Goal: Information Seeking & Learning: Learn about a topic

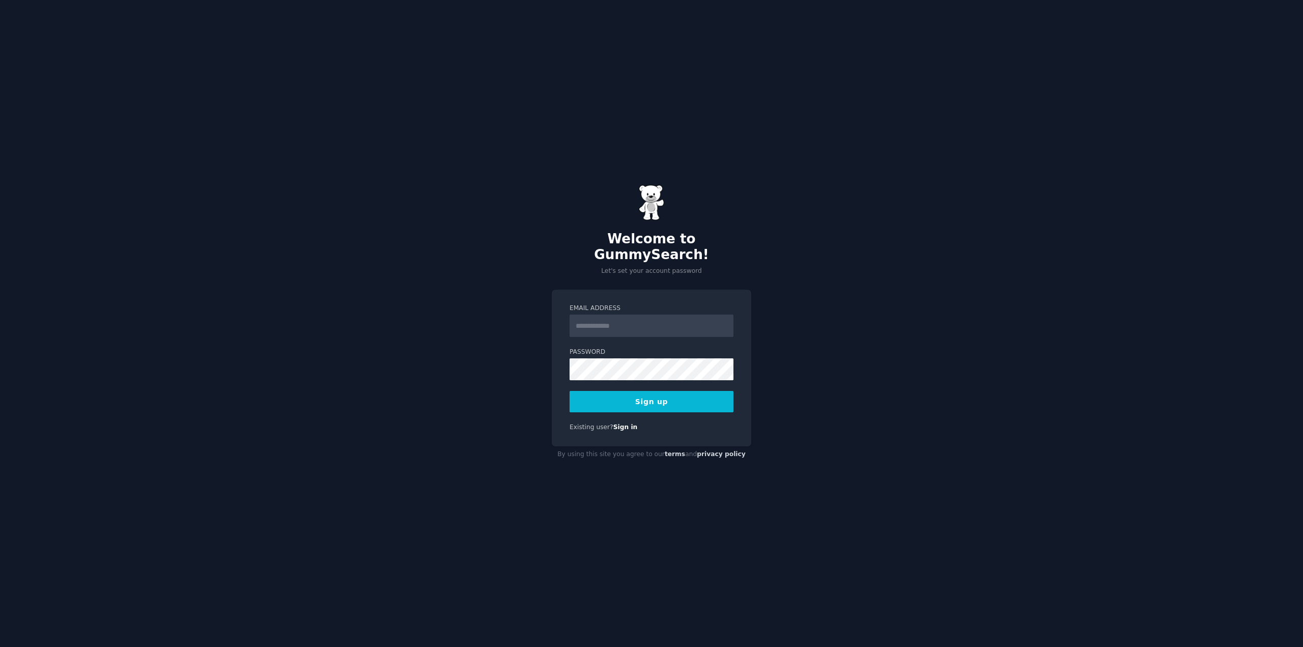
click at [631, 315] on input "Email Address" at bounding box center [652, 326] width 164 height 22
type input "**********"
click at [646, 399] on button "Sign up" at bounding box center [652, 401] width 164 height 21
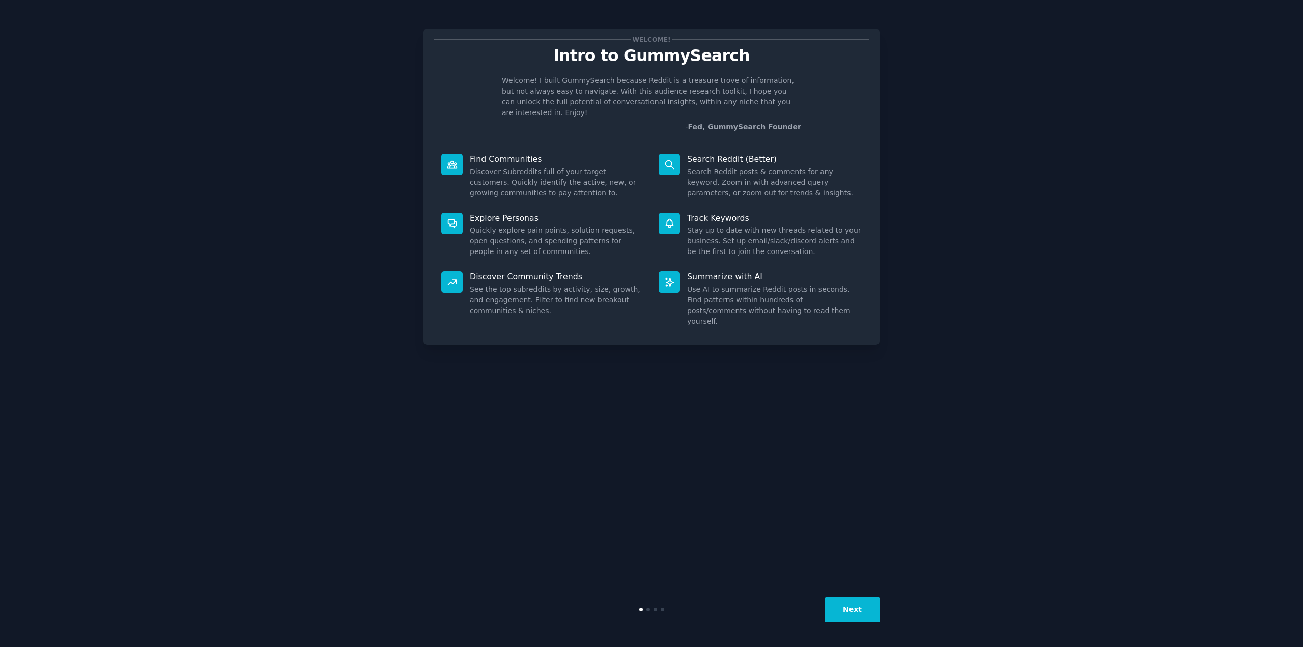
click at [497, 154] on p "Find Communities" at bounding box center [557, 159] width 175 height 11
click at [863, 621] on button "Next" at bounding box center [852, 609] width 54 height 25
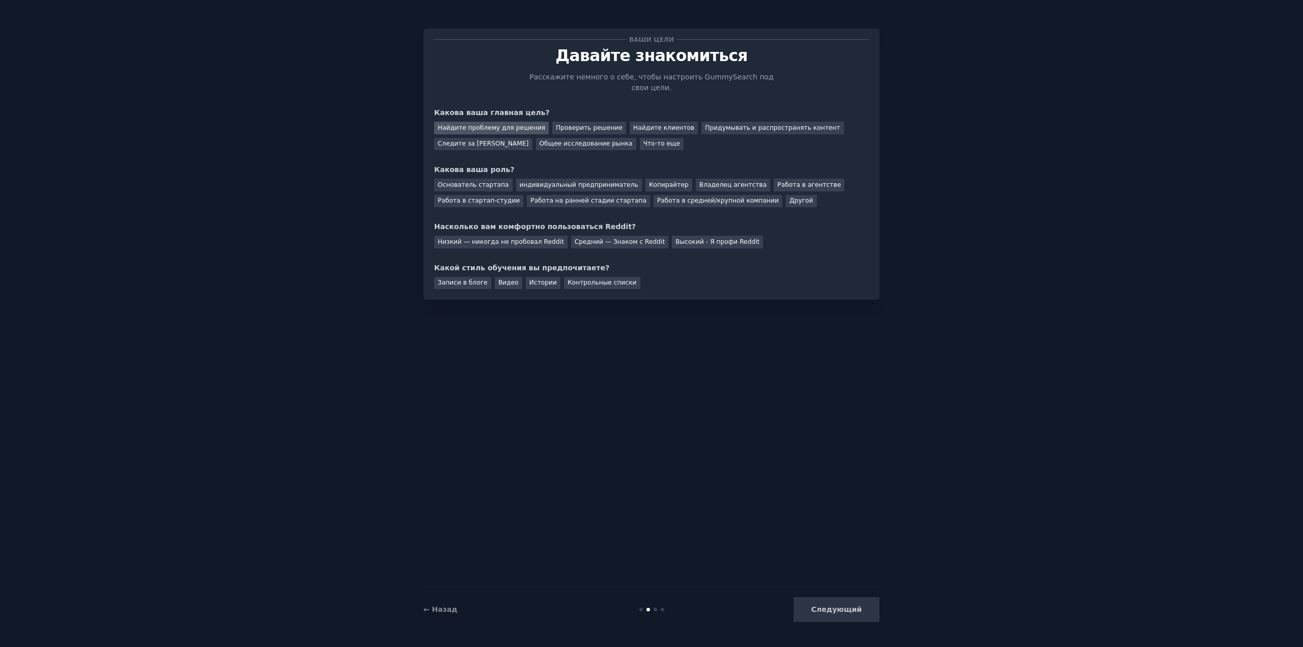
click at [507, 124] on font "Найдите проблему для решения" at bounding box center [491, 127] width 107 height 7
click at [492, 181] on font "Основатель стартапа" at bounding box center [473, 184] width 71 height 7
click at [609, 238] on font "Средний — Знаком с Reddit" at bounding box center [620, 241] width 91 height 7
click at [469, 279] on font "Записи в блоге" at bounding box center [463, 282] width 50 height 7
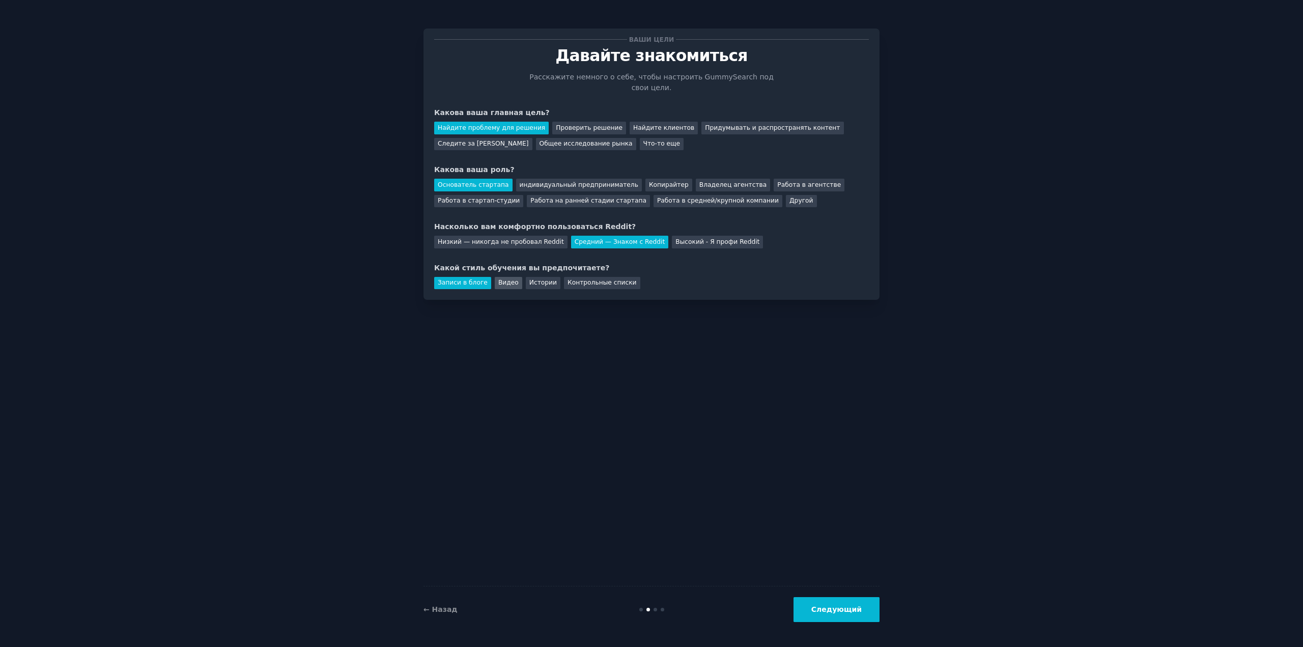
click at [502, 279] on font "Видео" at bounding box center [508, 282] width 20 height 7
click at [851, 607] on font "Следующий" at bounding box center [836, 609] width 50 height 8
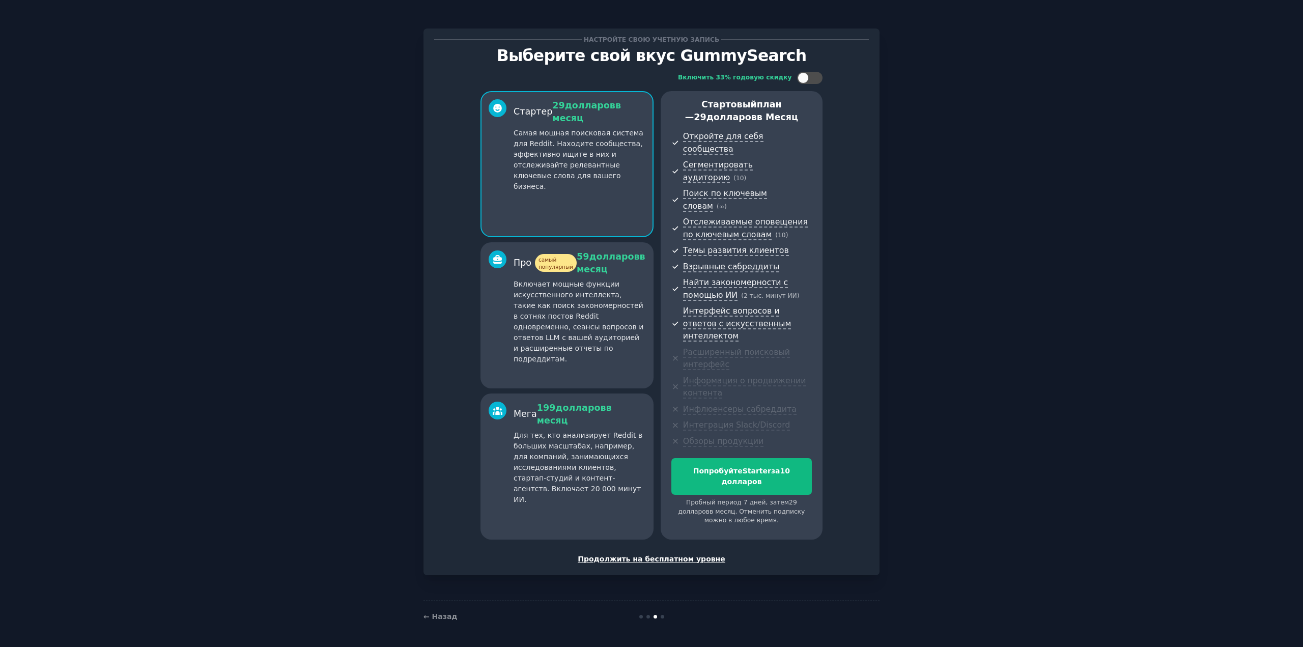
click at [574, 138] on font "Самая мощная поисковая система для Reddit. Находите сообщества, эффективно ищит…" at bounding box center [579, 160] width 130 height 62
click at [666, 555] on font "Продолжить на бесплатном уровне" at bounding box center [652, 559] width 148 height 8
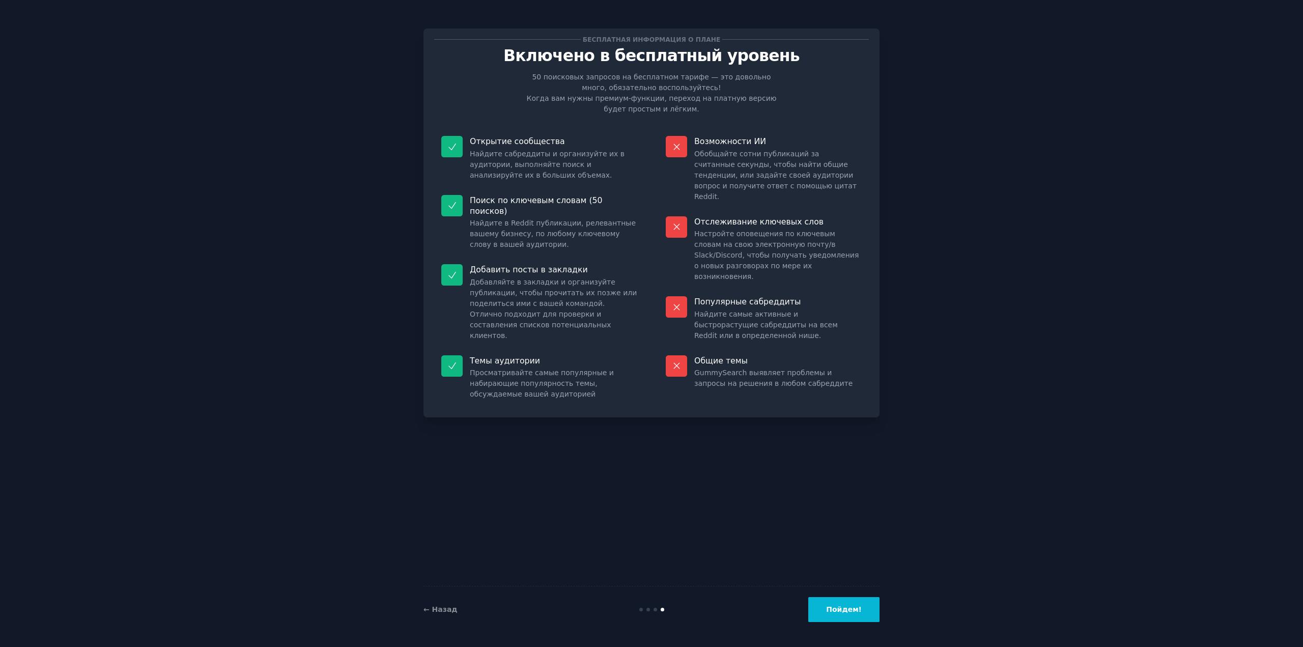
click at [833, 602] on button "Пойдем!" at bounding box center [843, 609] width 71 height 25
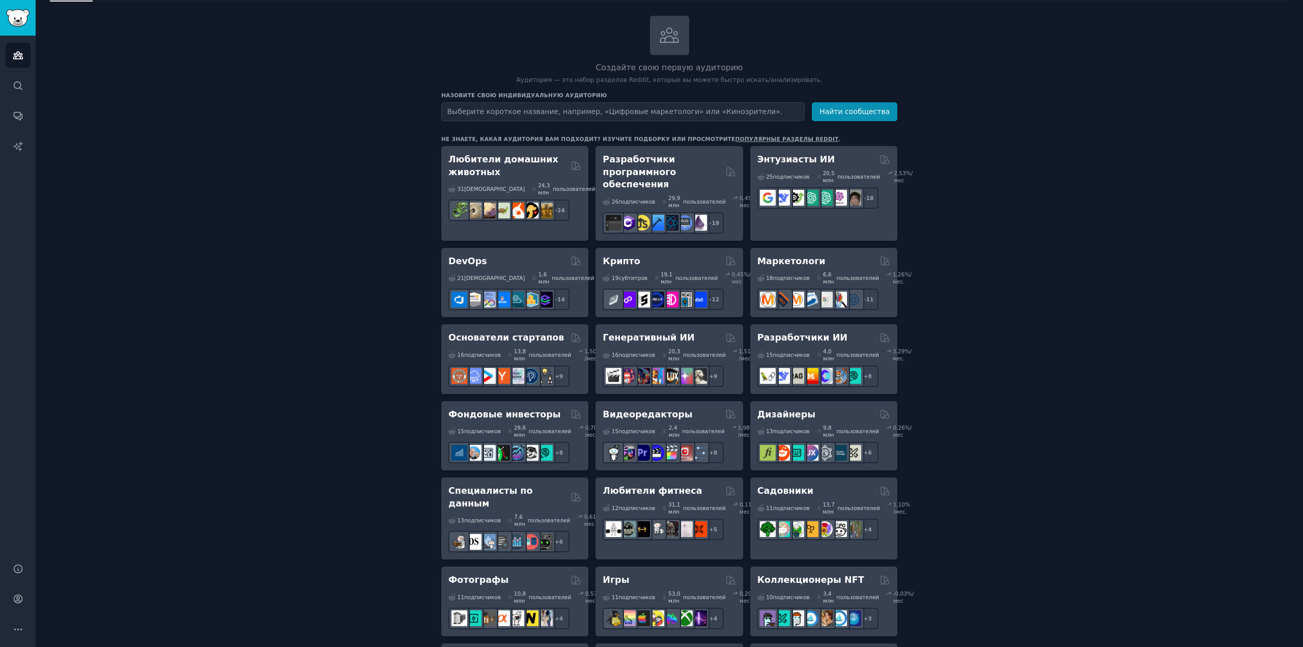
scroll to position [102, 0]
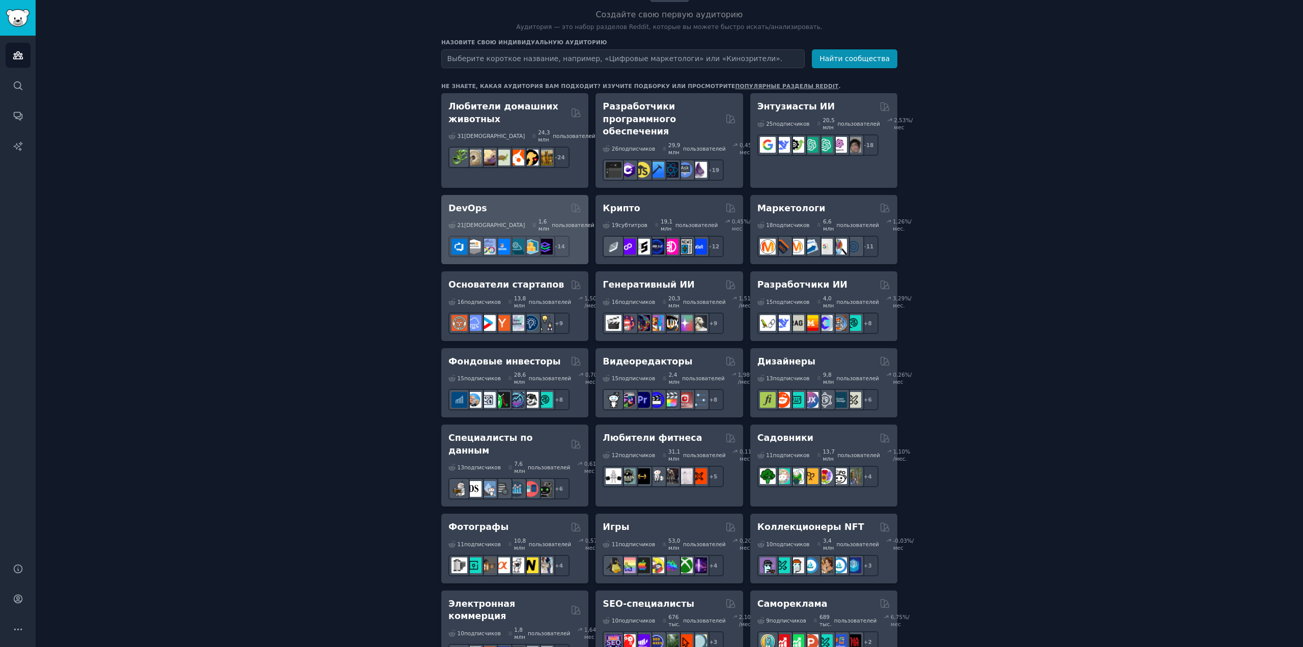
click at [476, 225] on div "21 саб ​ 1,6 млн пользователей 2,11 % /мес." at bounding box center [514, 225] width 133 height 14
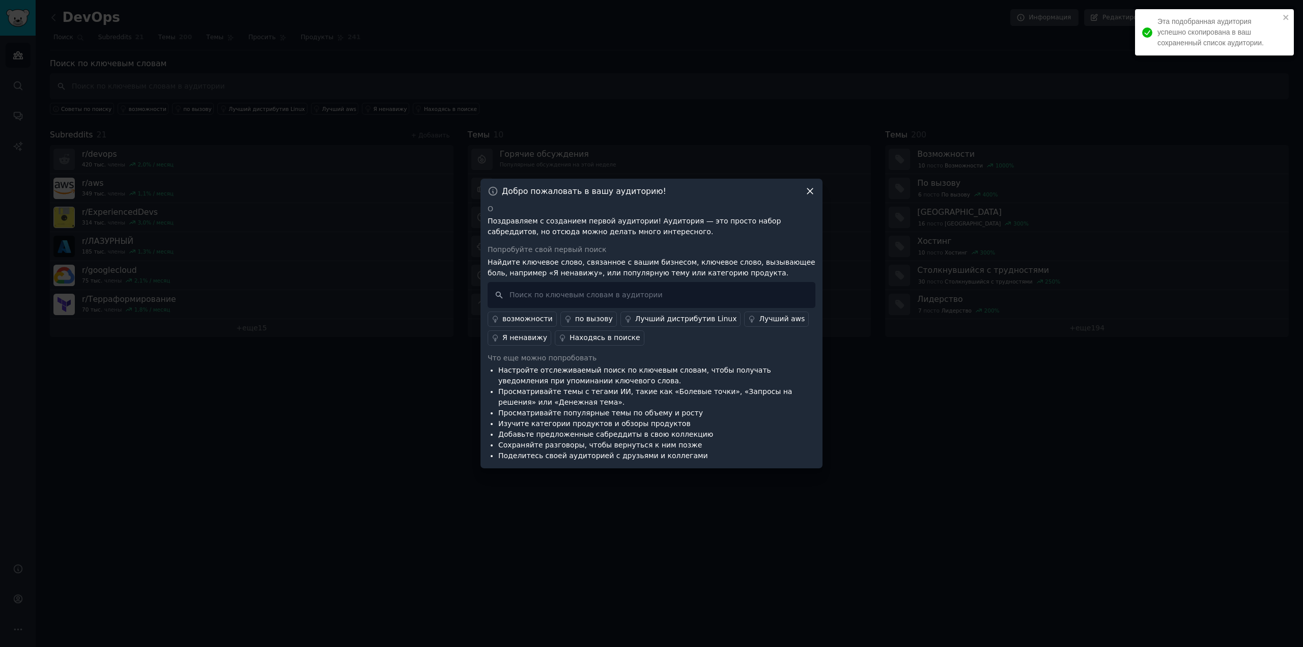
click at [806, 192] on icon at bounding box center [810, 191] width 11 height 11
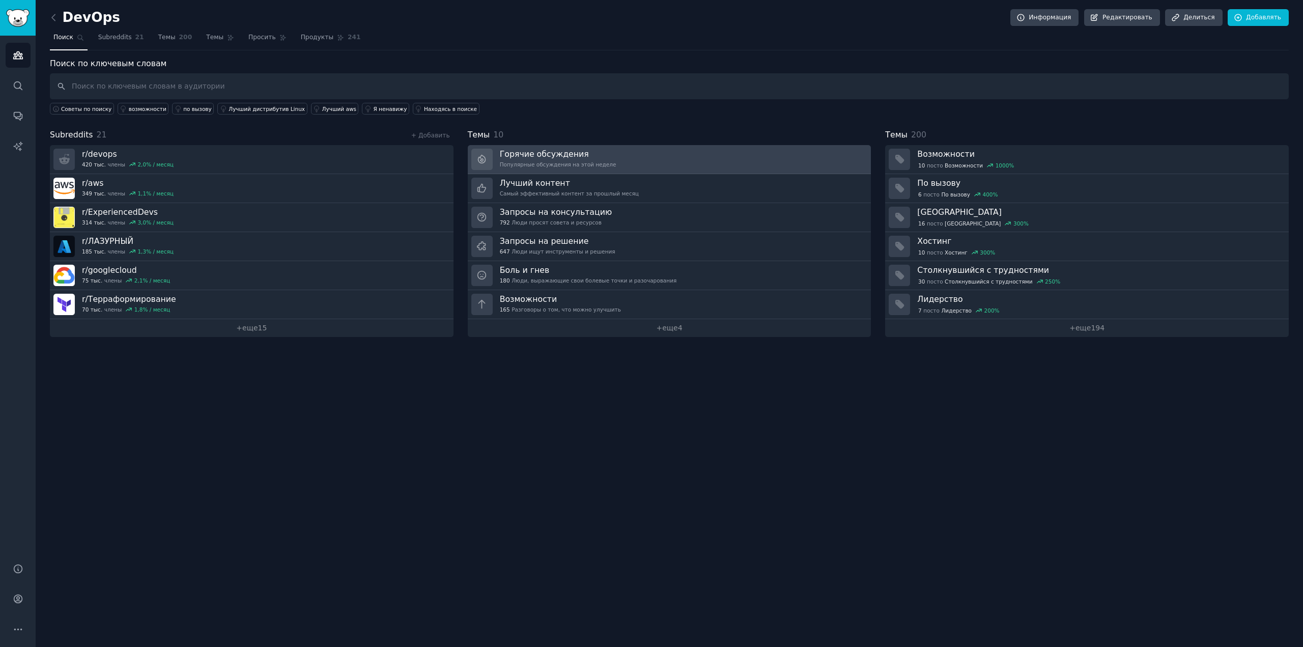
click at [647, 156] on link "Горячие обсуждения Популярные обсуждения на этой неделе" at bounding box center [670, 159] width 404 height 29
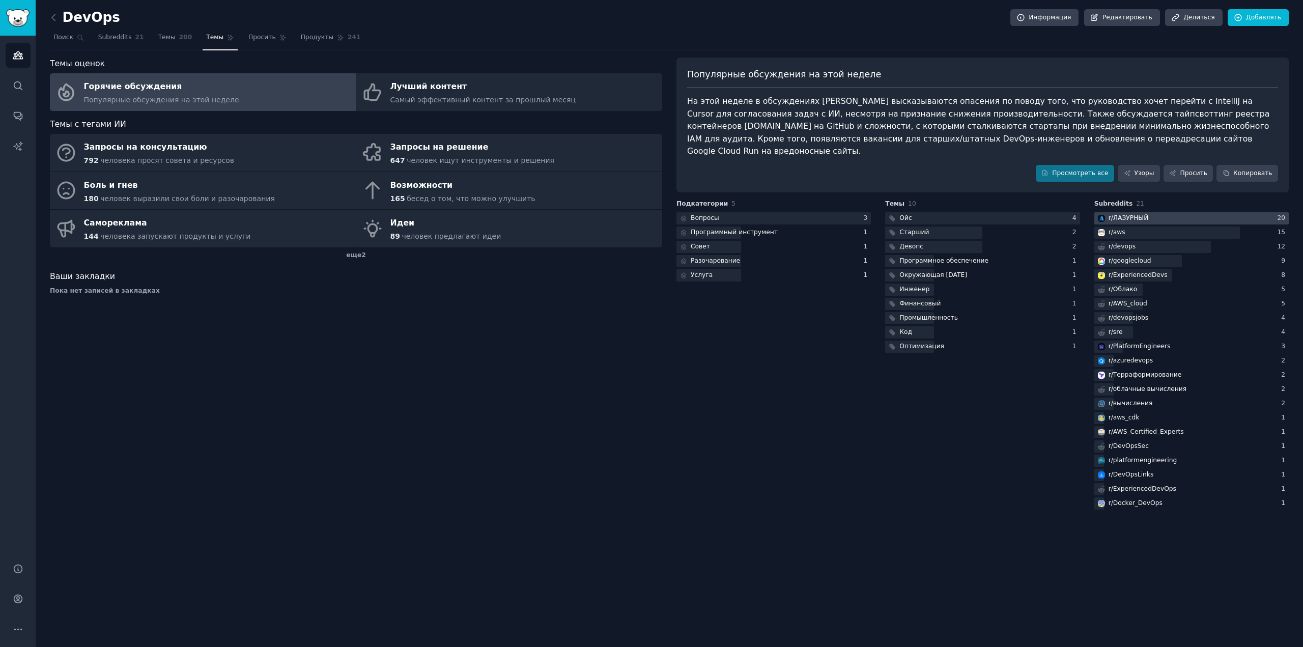
click at [1140, 214] on font "ЛАЗУРНЫЙ" at bounding box center [1130, 217] width 35 height 7
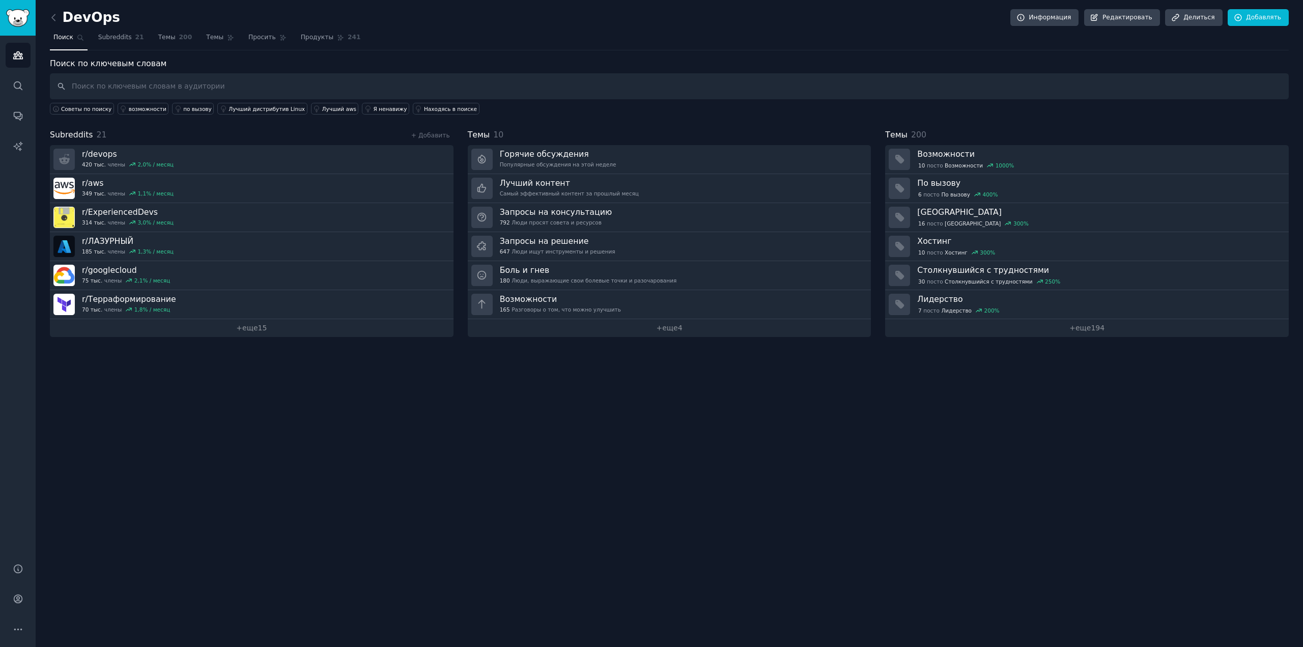
drag, startPoint x: 842, startPoint y: 374, endPoint x: 884, endPoint y: 333, distance: 58.0
click at [842, 373] on div "DevOps Информация Редактировать Делиться Добавлять Поиск Subreddits 21 Темы 200…" at bounding box center [669, 323] width 1267 height 647
click at [56, 21] on icon at bounding box center [53, 17] width 11 height 11
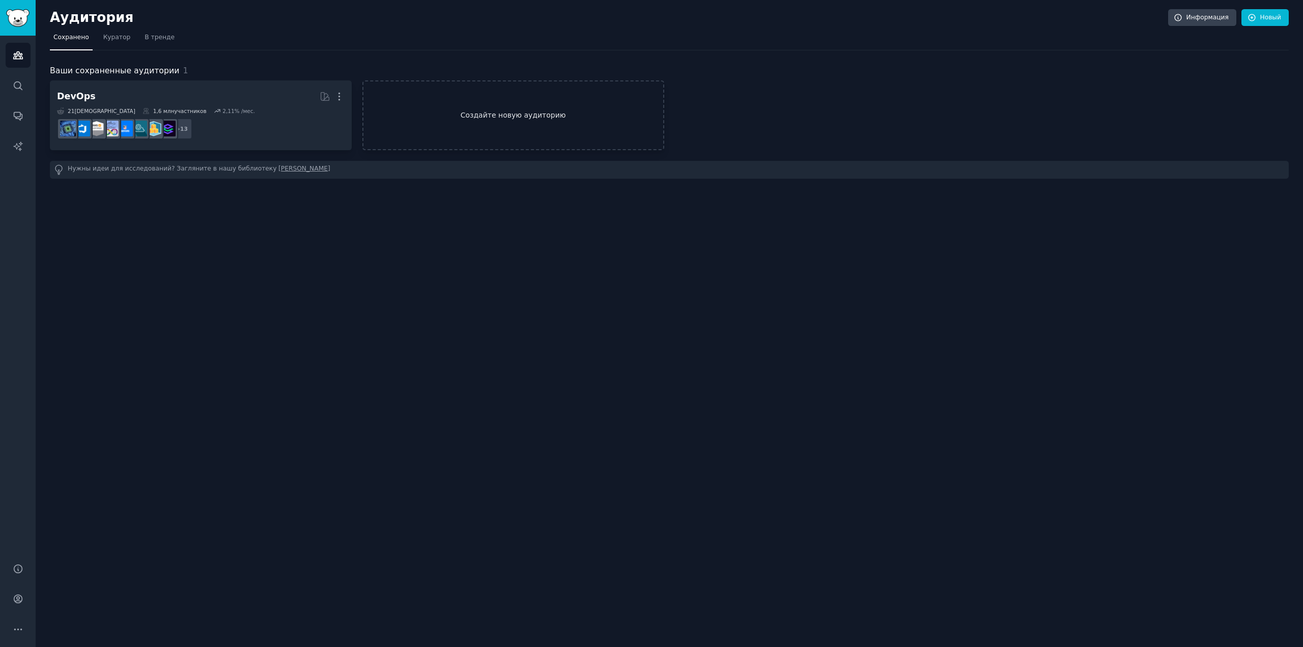
click at [510, 114] on font "Создайте новую аудиторию" at bounding box center [513, 115] width 105 height 8
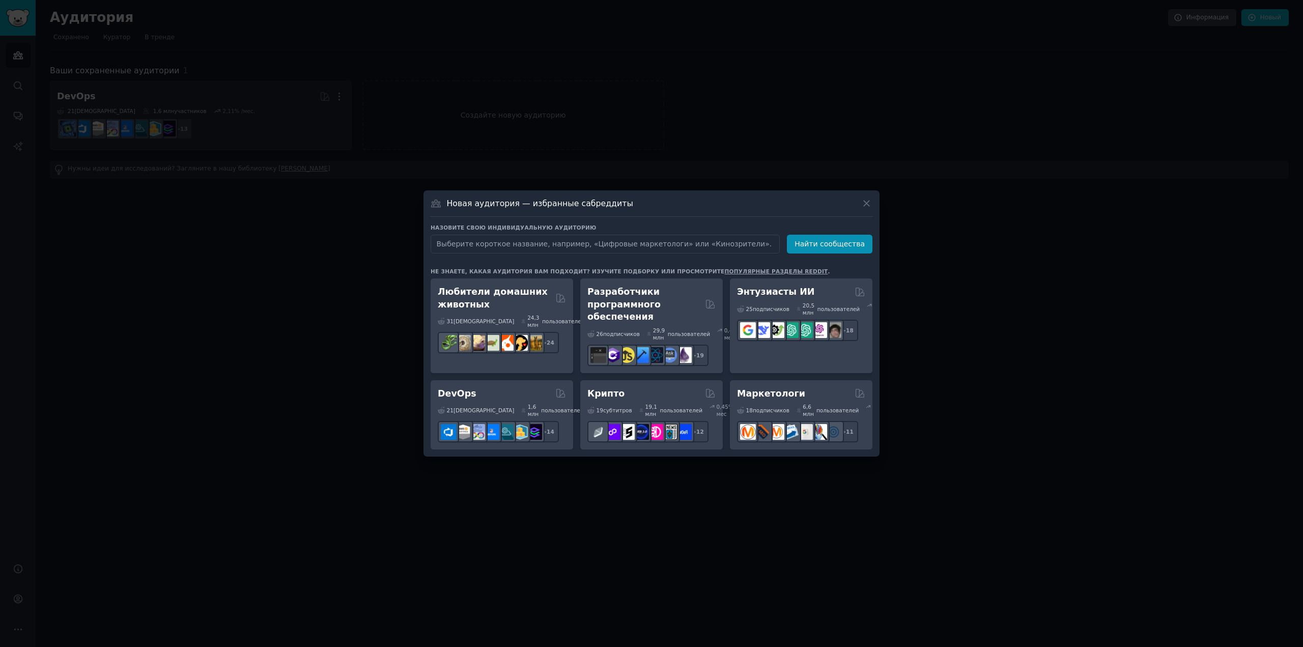
scroll to position [102, 0]
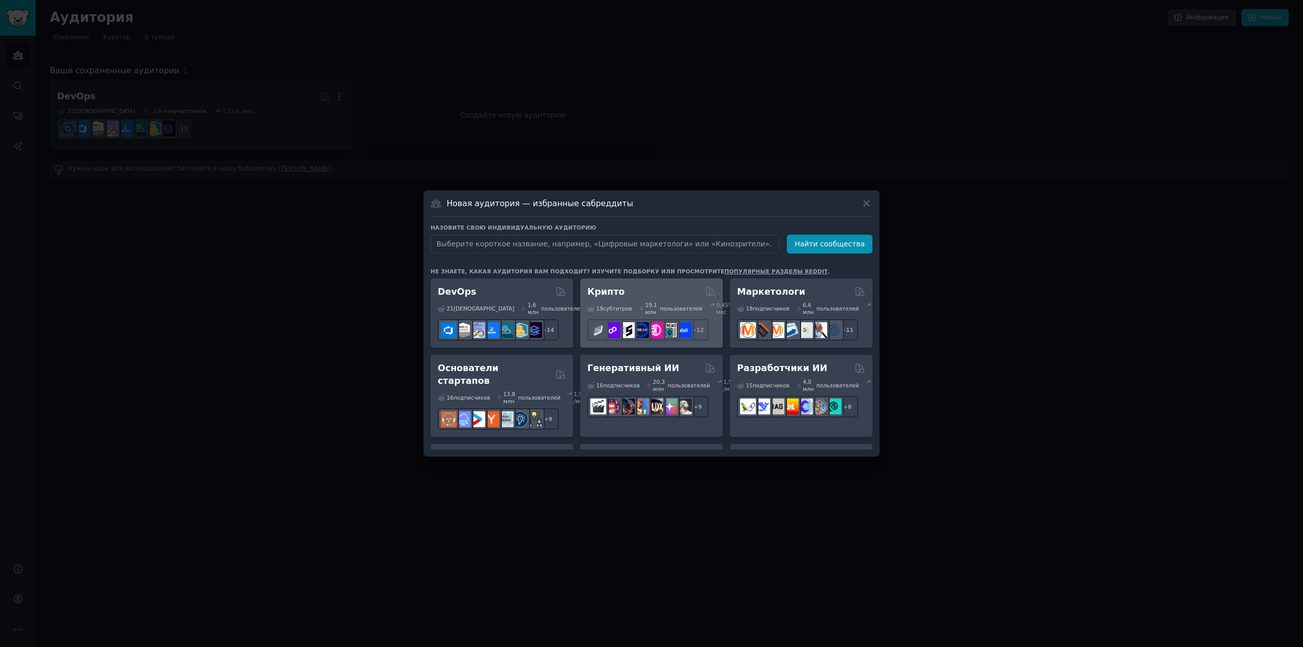
click at [653, 298] on div "Крипто" at bounding box center [651, 292] width 128 height 13
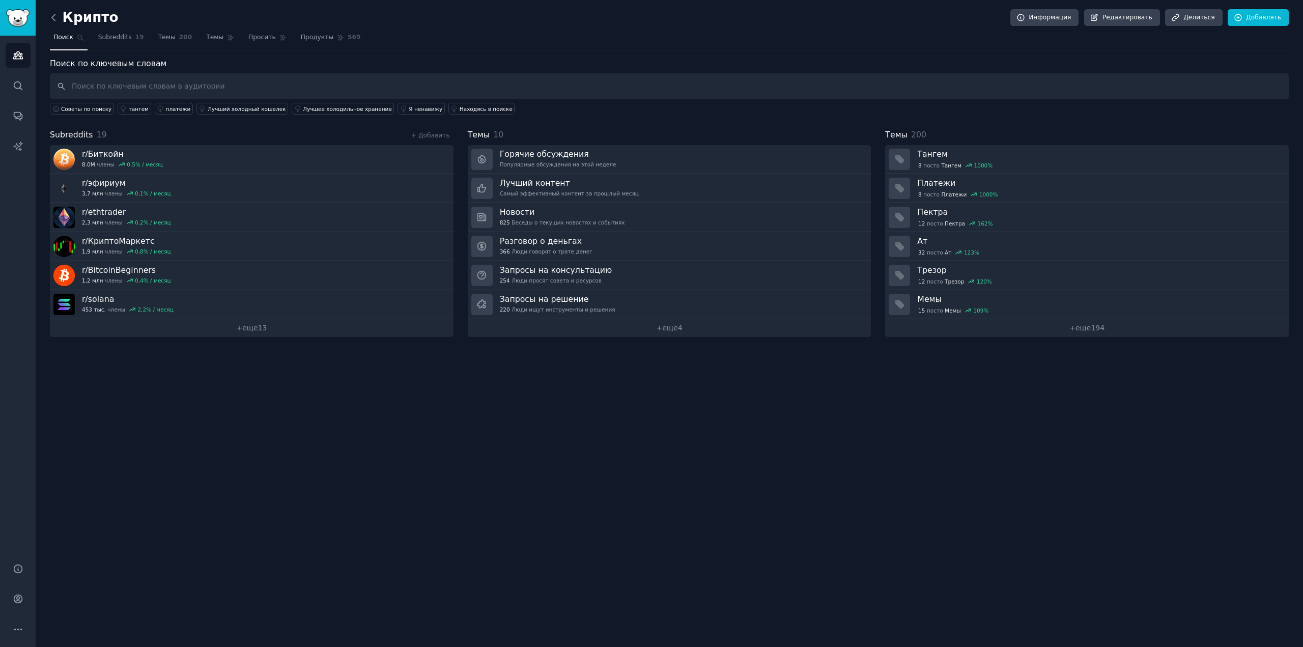
click at [53, 19] on icon at bounding box center [53, 17] width 3 height 6
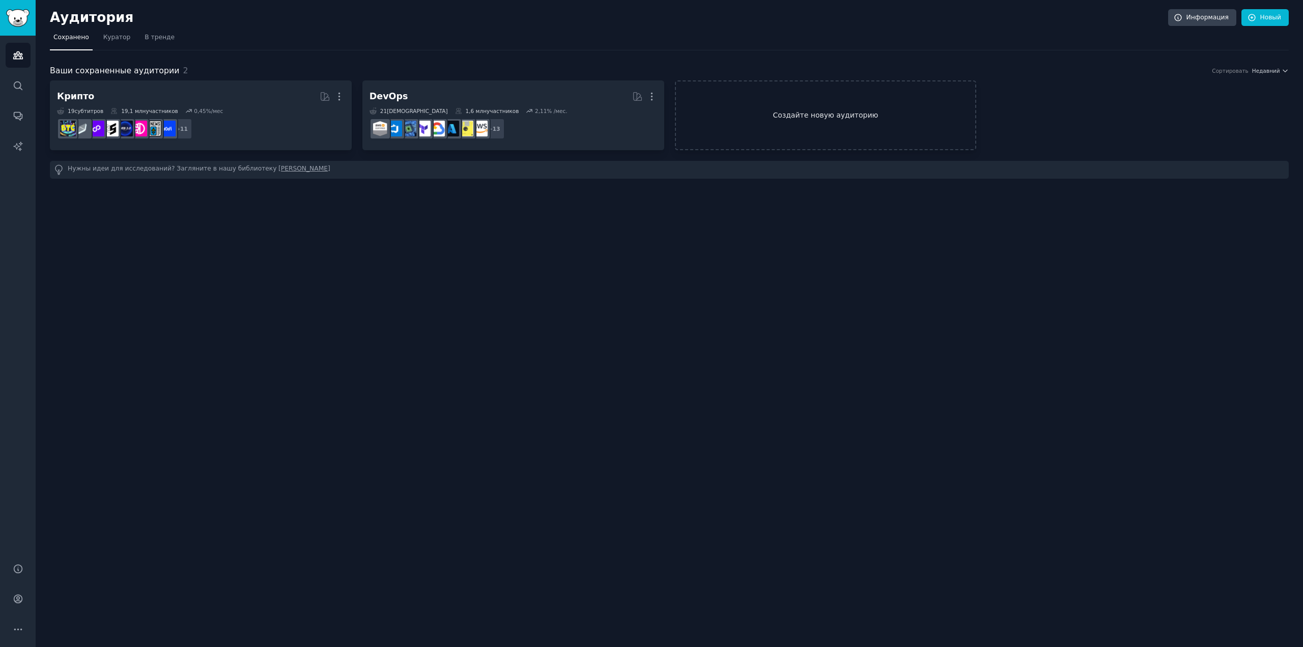
click at [775, 124] on link "Создайте новую аудиторию" at bounding box center [826, 115] width 302 height 70
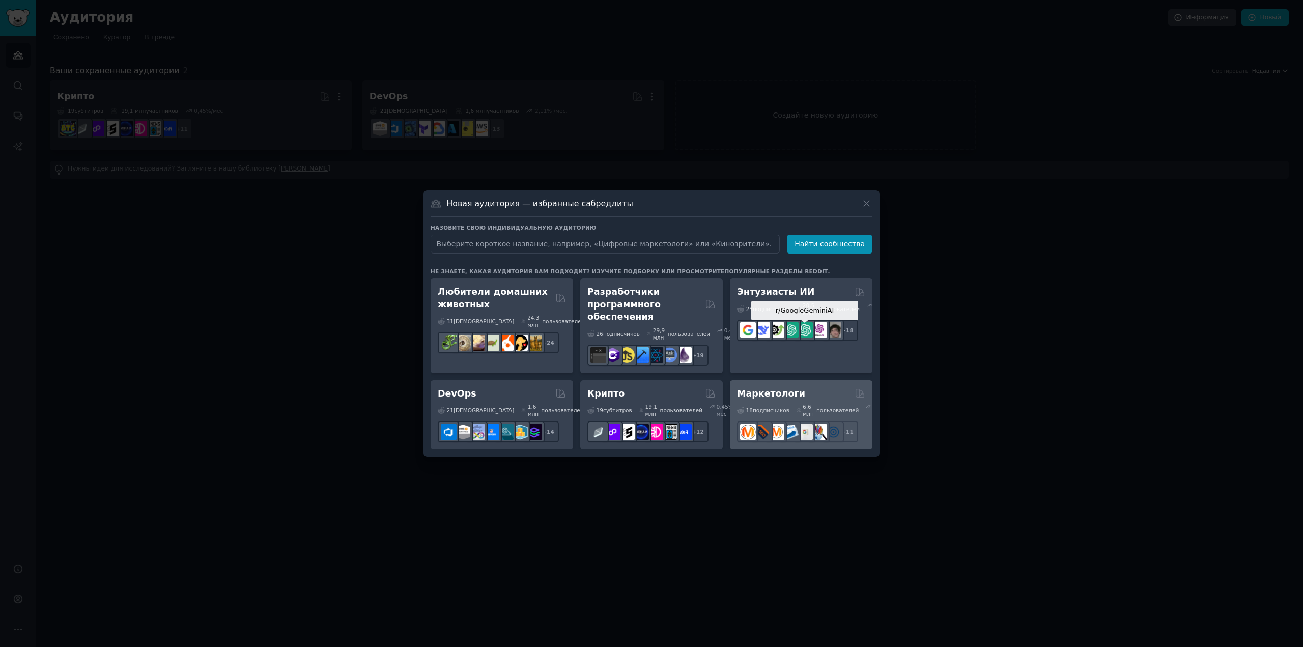
scroll to position [102, 0]
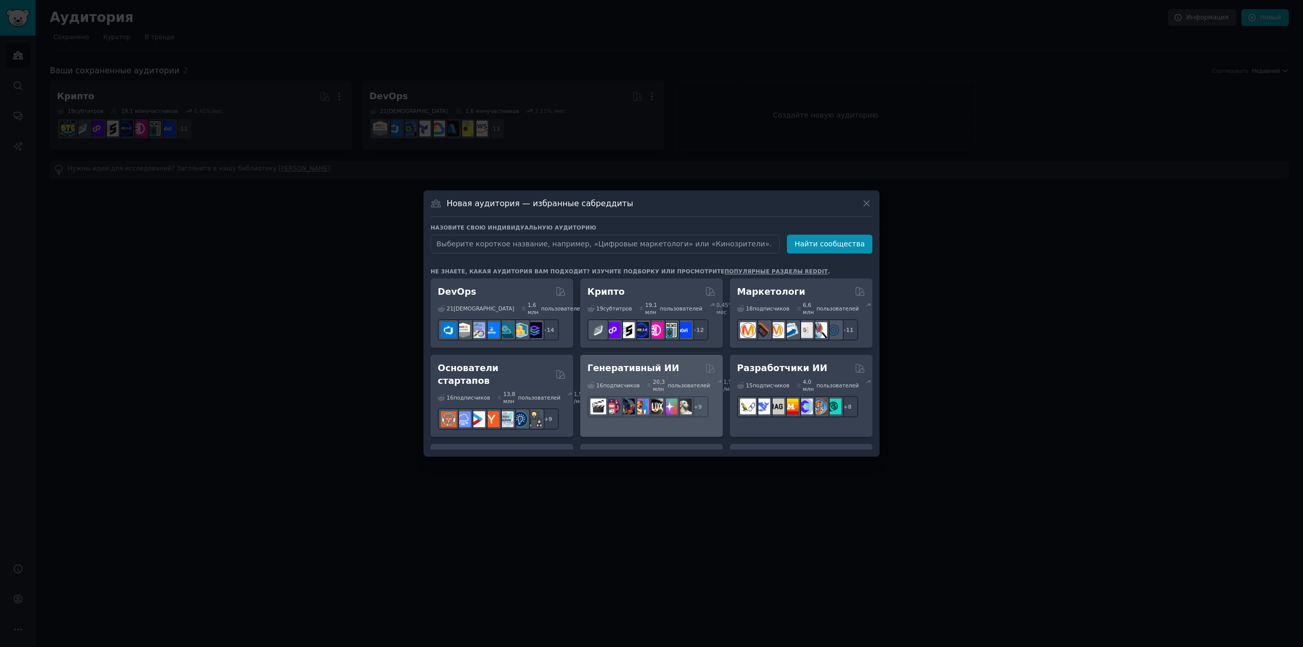
click at [660, 388] on div "16 подписчиков ​ 20,3 млн пользователей 1,51 % /мес. r/LanguageTechnology, r/Pr…" at bounding box center [651, 396] width 128 height 43
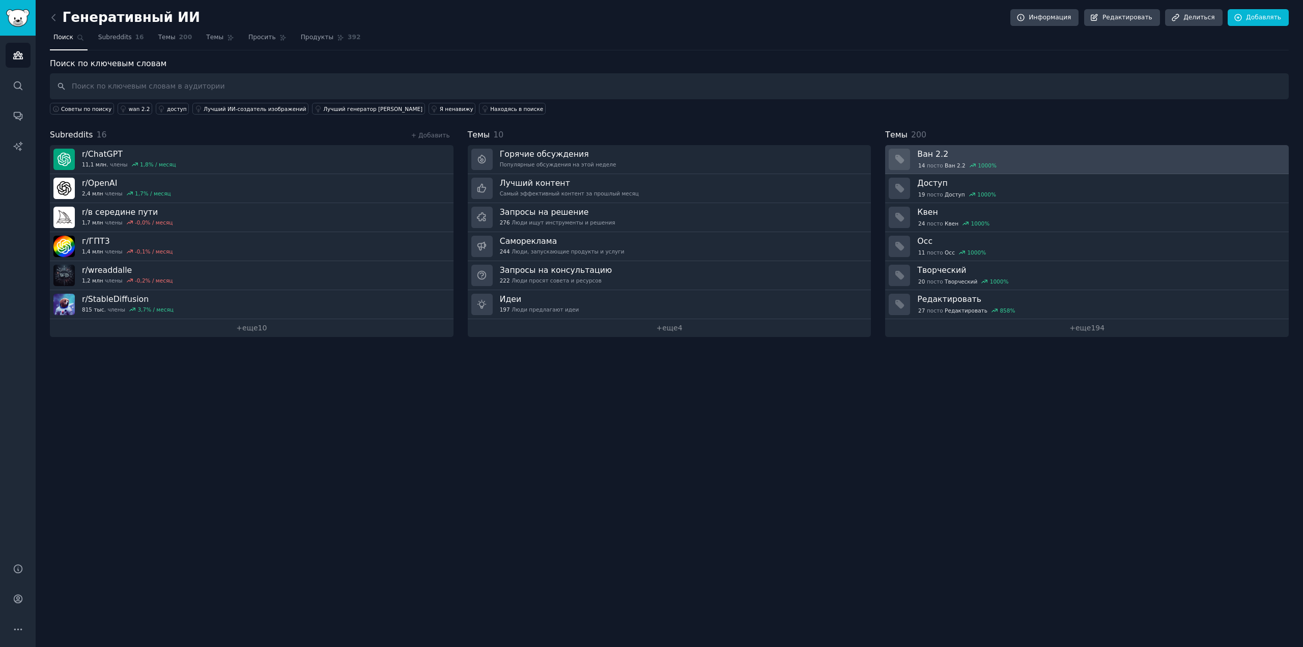
click at [1035, 157] on h3 "Ван 2.2" at bounding box center [1099, 154] width 364 height 11
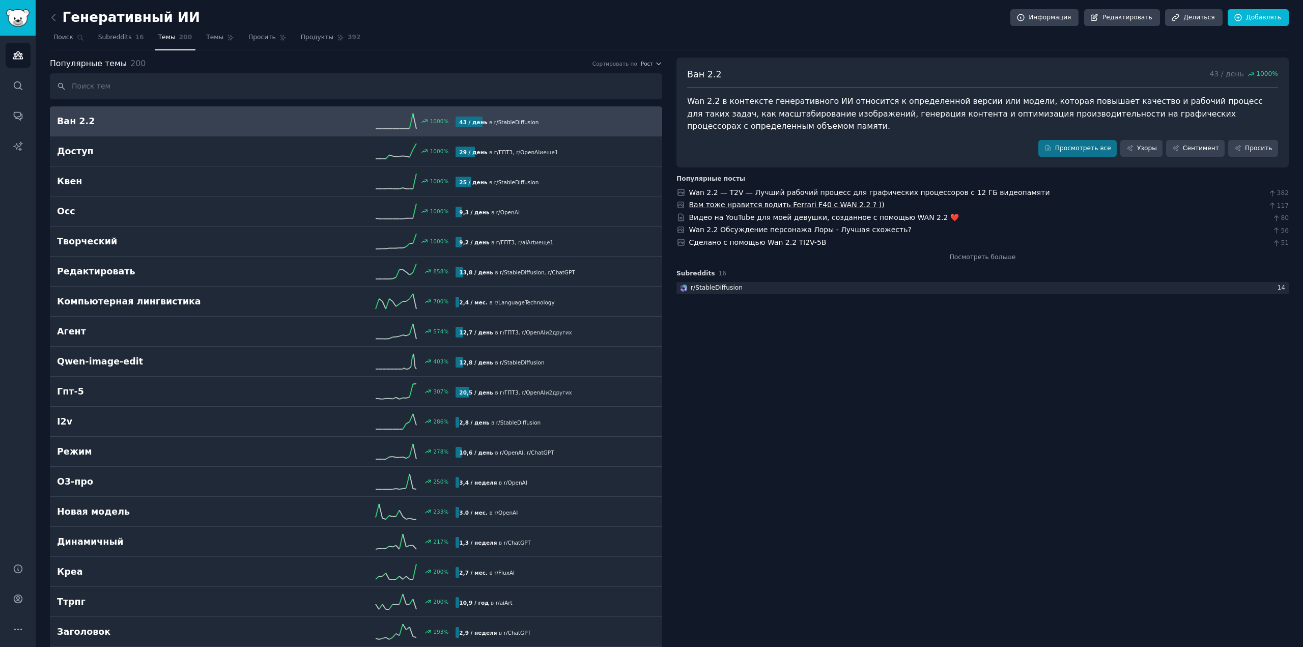
click at [788, 201] on font "Вам тоже нравится водить Ferrari F40 с WAN 2.2 ? ))" at bounding box center [786, 205] width 195 height 8
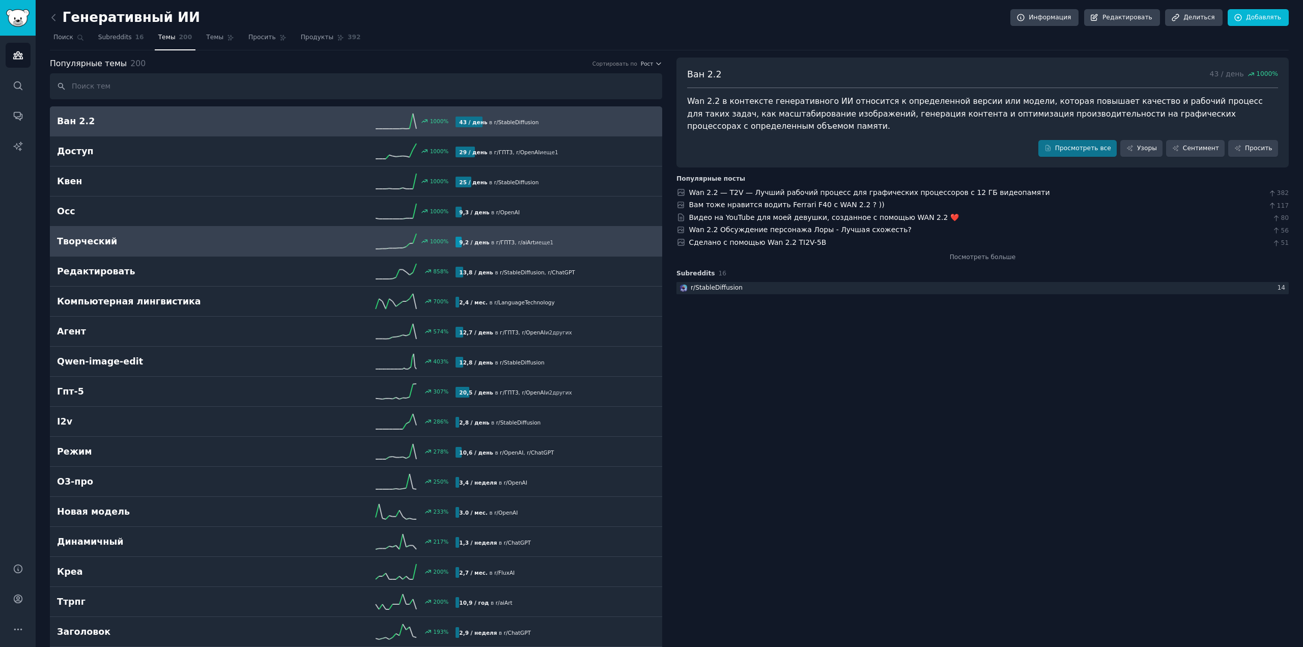
click at [179, 241] on h2 "Творческий" at bounding box center [157, 241] width 200 height 13
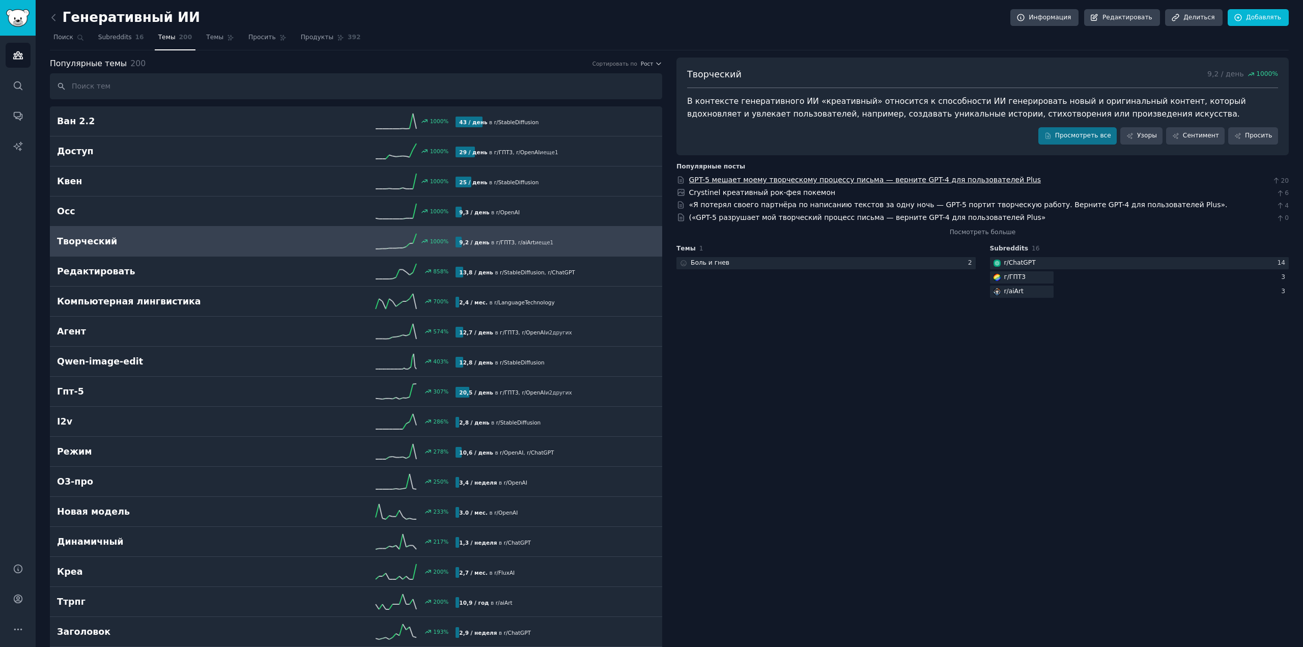
click at [807, 181] on font "GPT-5 мешает моему творческому процессу письма — верните GPT-4 для пользователе…" at bounding box center [865, 180] width 352 height 8
click at [57, 17] on icon at bounding box center [53, 17] width 11 height 11
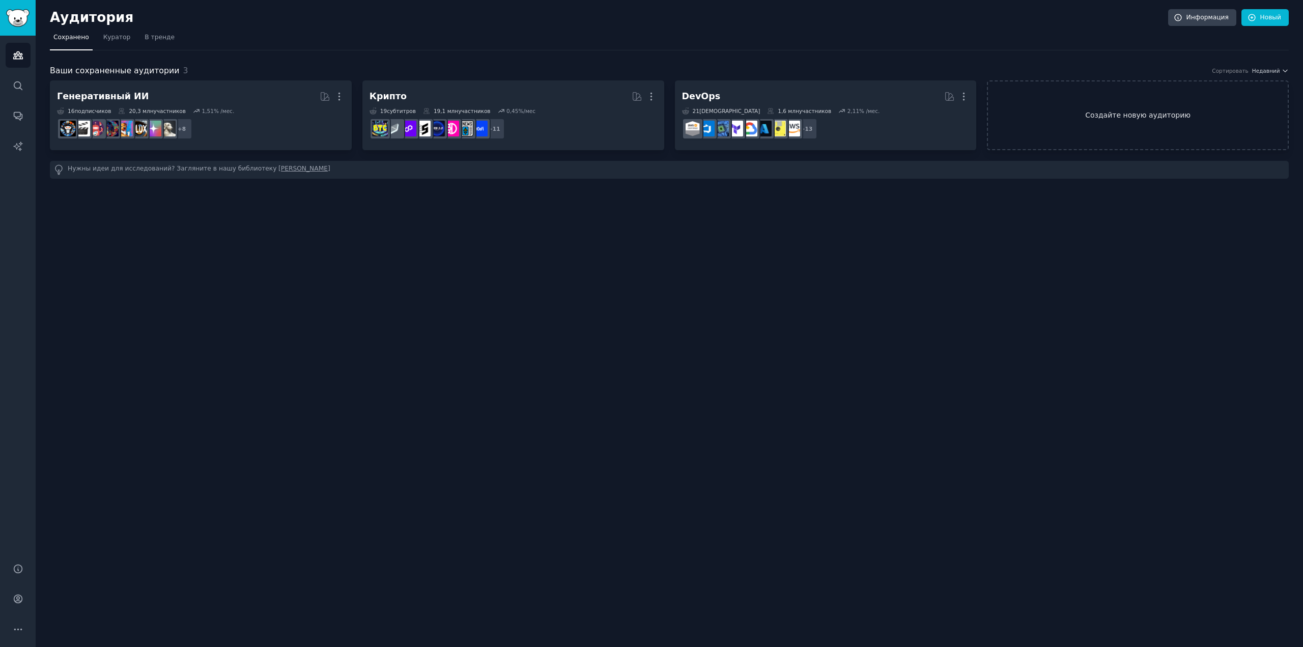
click at [1088, 97] on link "Создайте новую аудиторию" at bounding box center [1138, 115] width 302 height 70
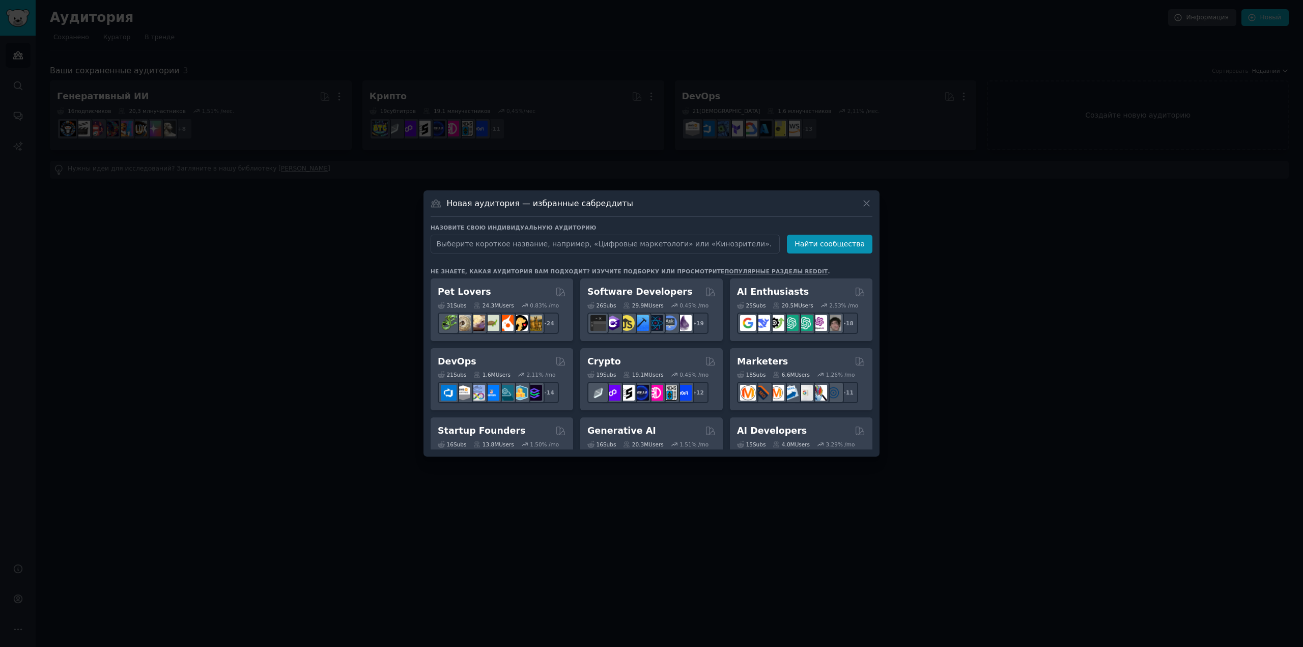
click at [570, 61] on div at bounding box center [651, 323] width 1303 height 647
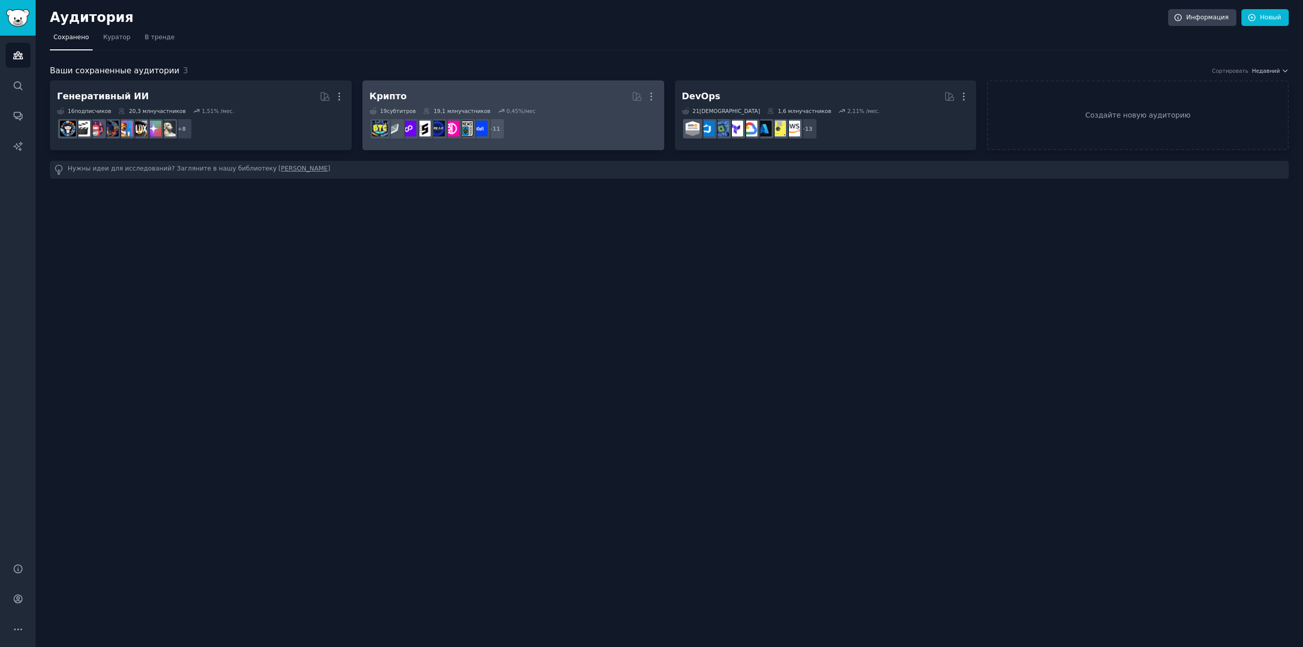
click at [524, 94] on h2 "Крипто Более" at bounding box center [514, 97] width 288 height 18
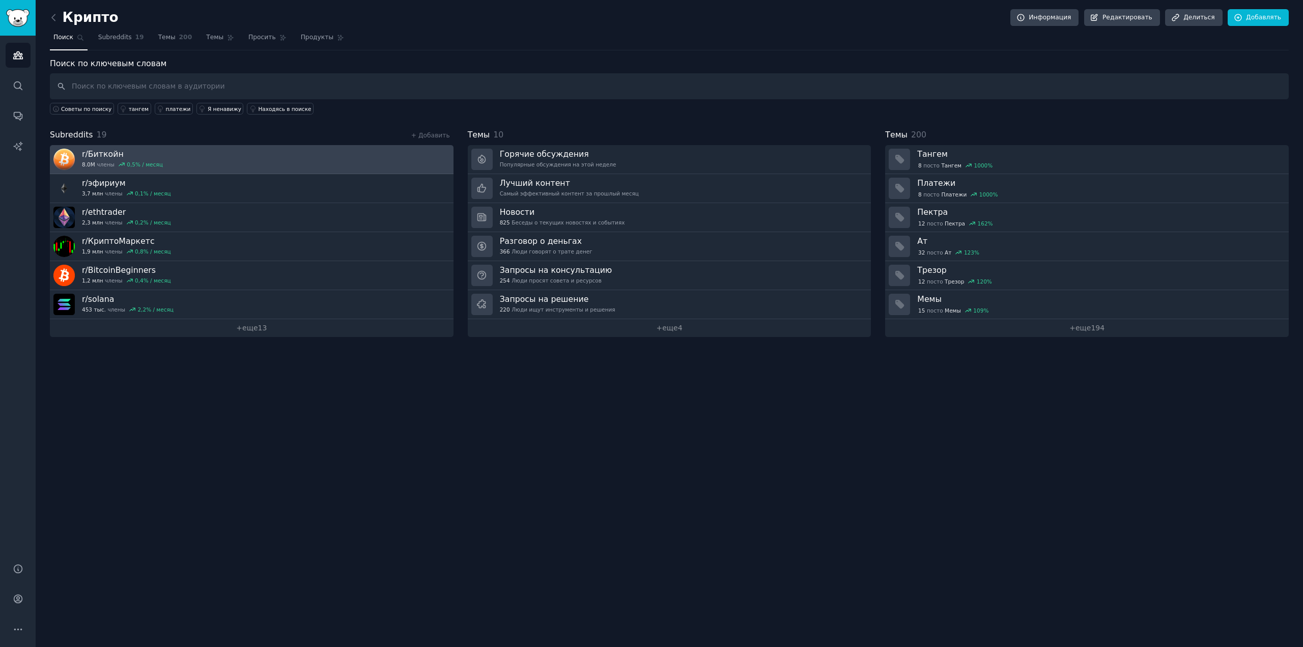
click at [297, 162] on link "r/ Биткойн 8.0M члены 0,5 % / месяц" at bounding box center [252, 159] width 404 height 29
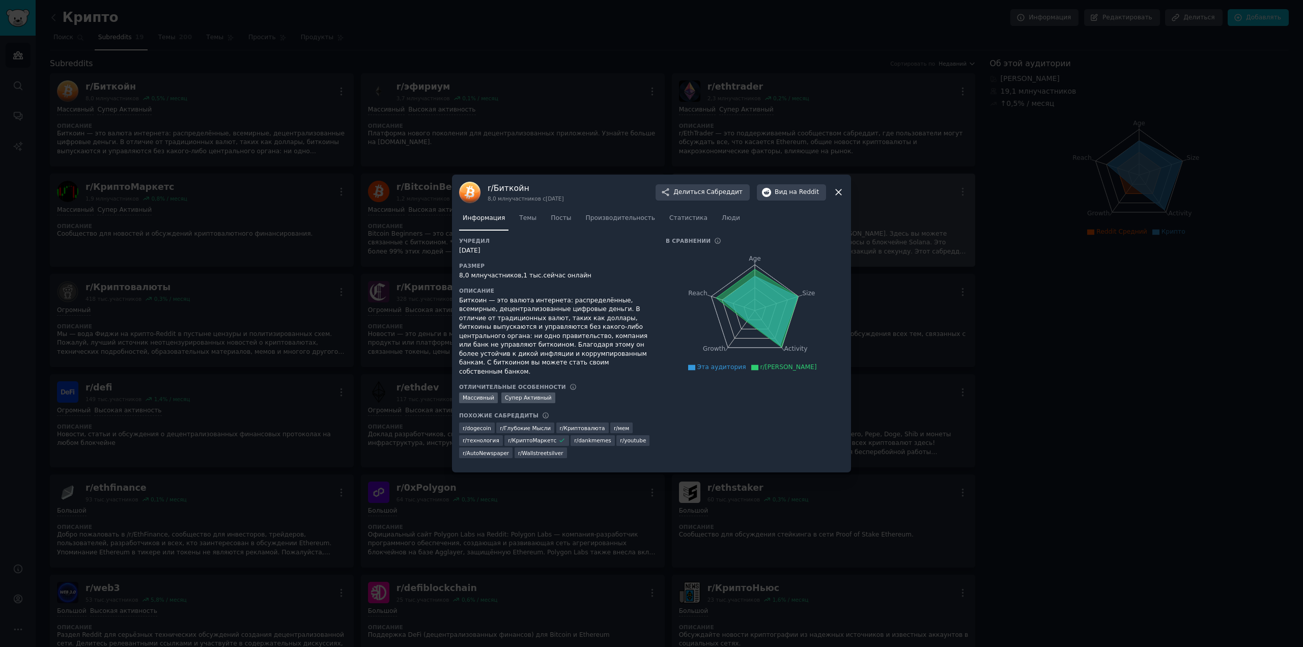
click at [840, 193] on icon at bounding box center [838, 192] width 11 height 11
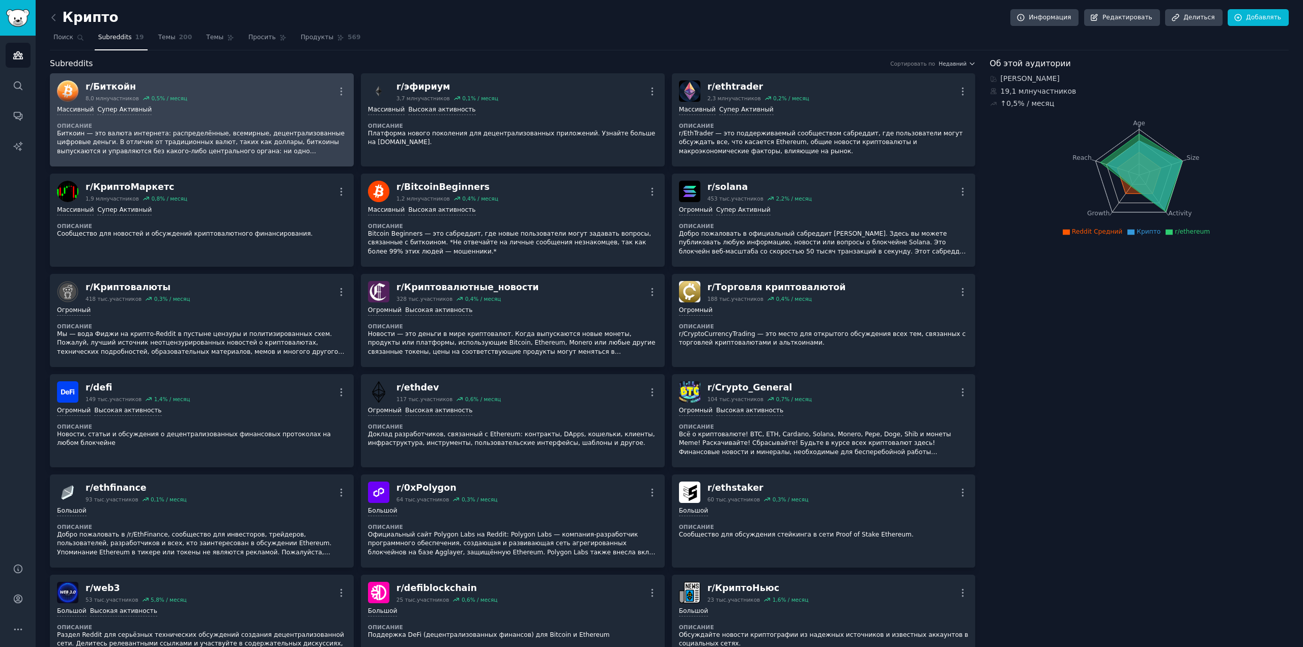
click at [242, 97] on div "r/ Биткойн 8,0 млн участников 0,5 % / месяц Более" at bounding box center [202, 90] width 290 height 21
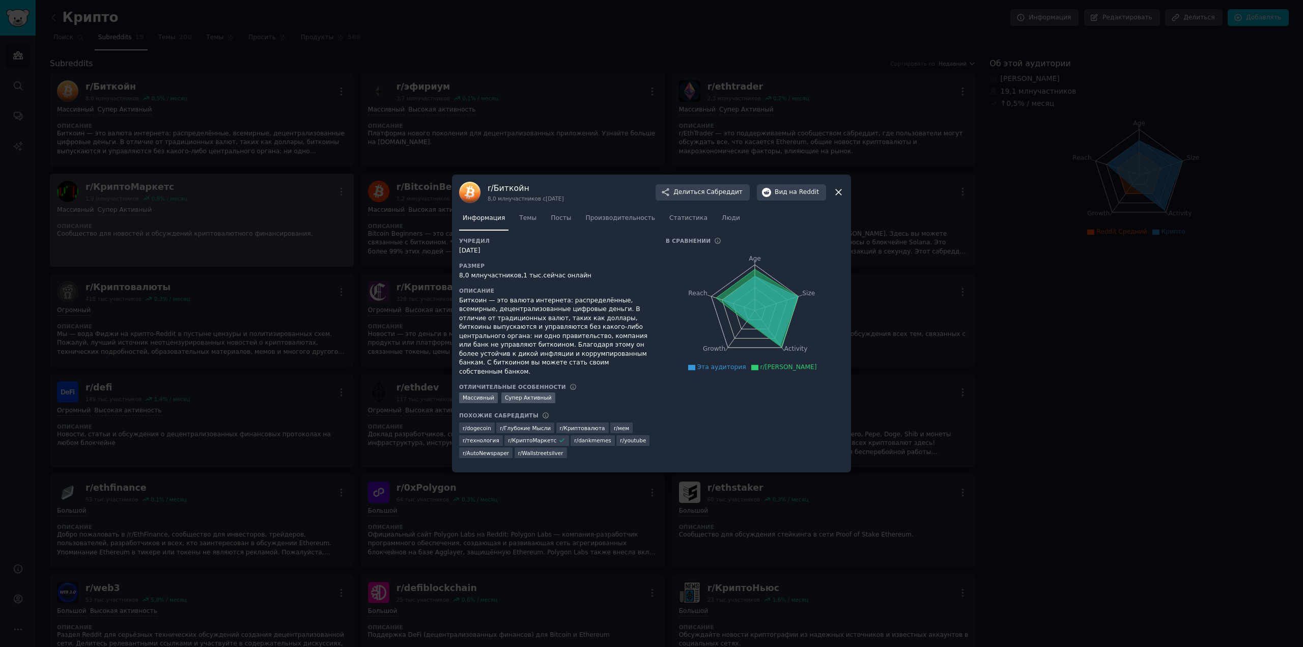
click at [322, 236] on div at bounding box center [651, 323] width 1303 height 647
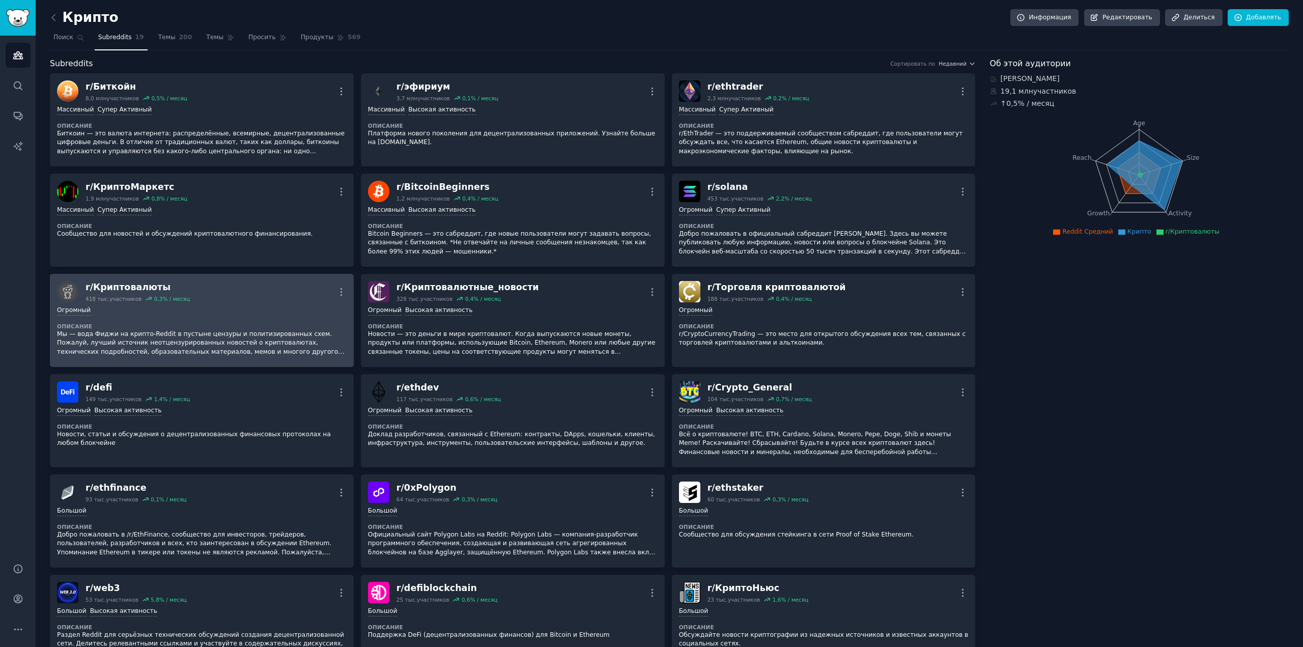
click at [243, 288] on div "r/ Криптовалюты 418 тыс. участников 0,3 % / месяц Более" at bounding box center [202, 291] width 290 height 21
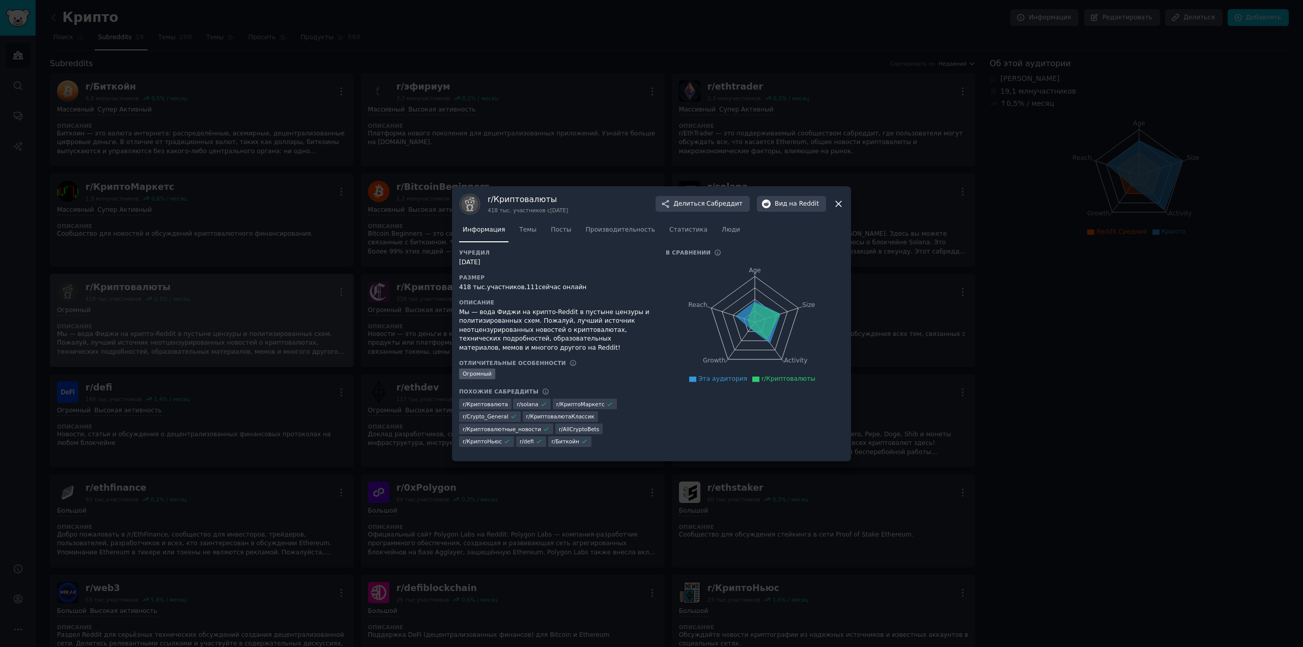
drag, startPoint x: 247, startPoint y: 282, endPoint x: 235, endPoint y: 283, distance: 12.2
click at [247, 283] on div at bounding box center [651, 323] width 1303 height 647
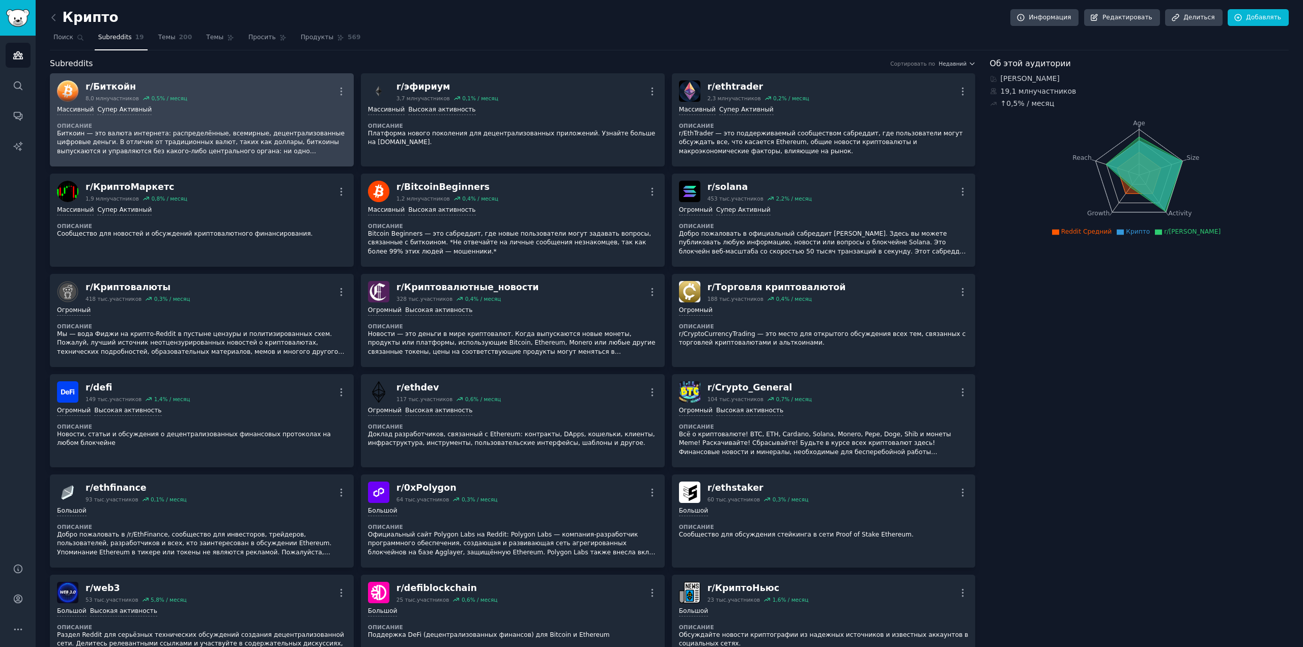
click at [106, 89] on font "Биткойн" at bounding box center [114, 86] width 43 height 10
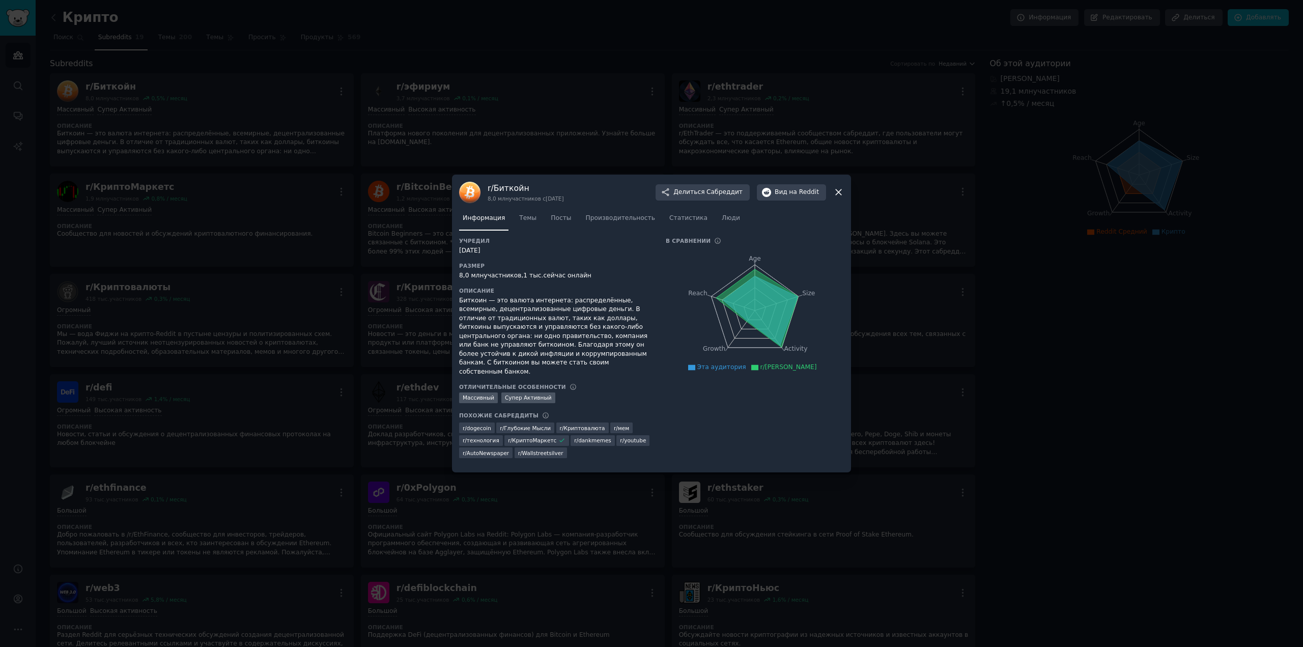
click at [565, 116] on div at bounding box center [651, 323] width 1303 height 647
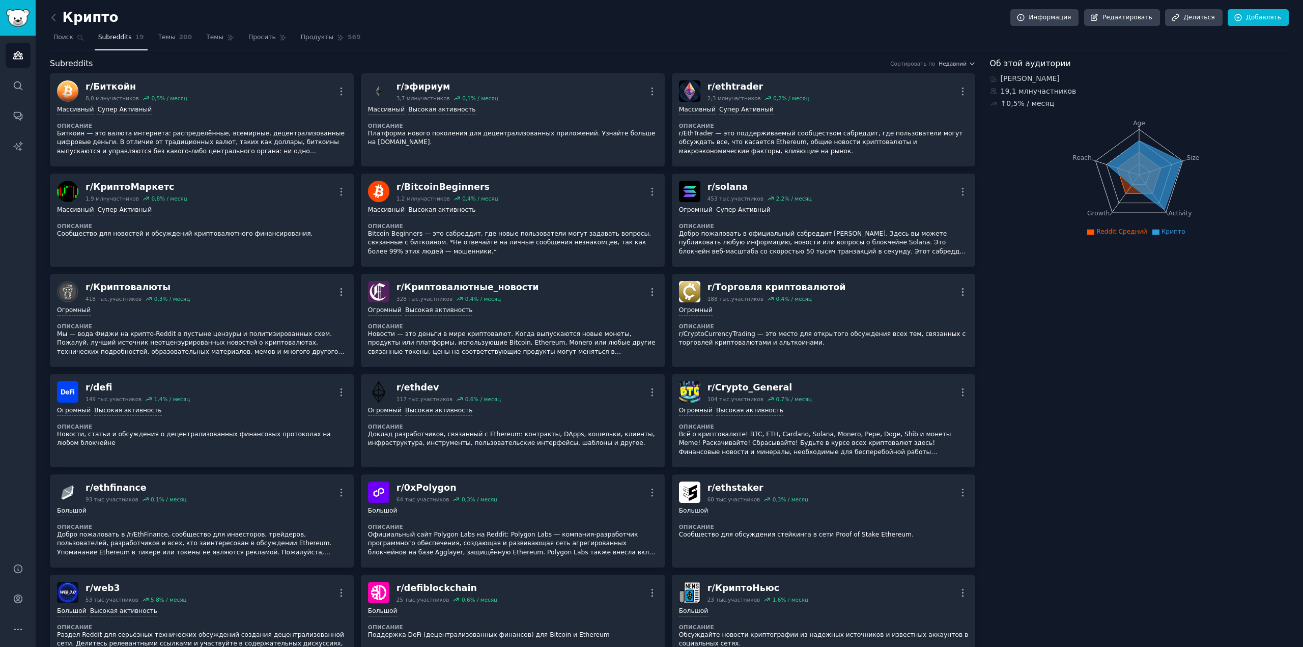
click at [170, 27] on div "Крипто Информация Редактировать Делиться Добавлять" at bounding box center [669, 19] width 1239 height 21
click at [168, 35] on link "Темы 200" at bounding box center [175, 40] width 41 height 21
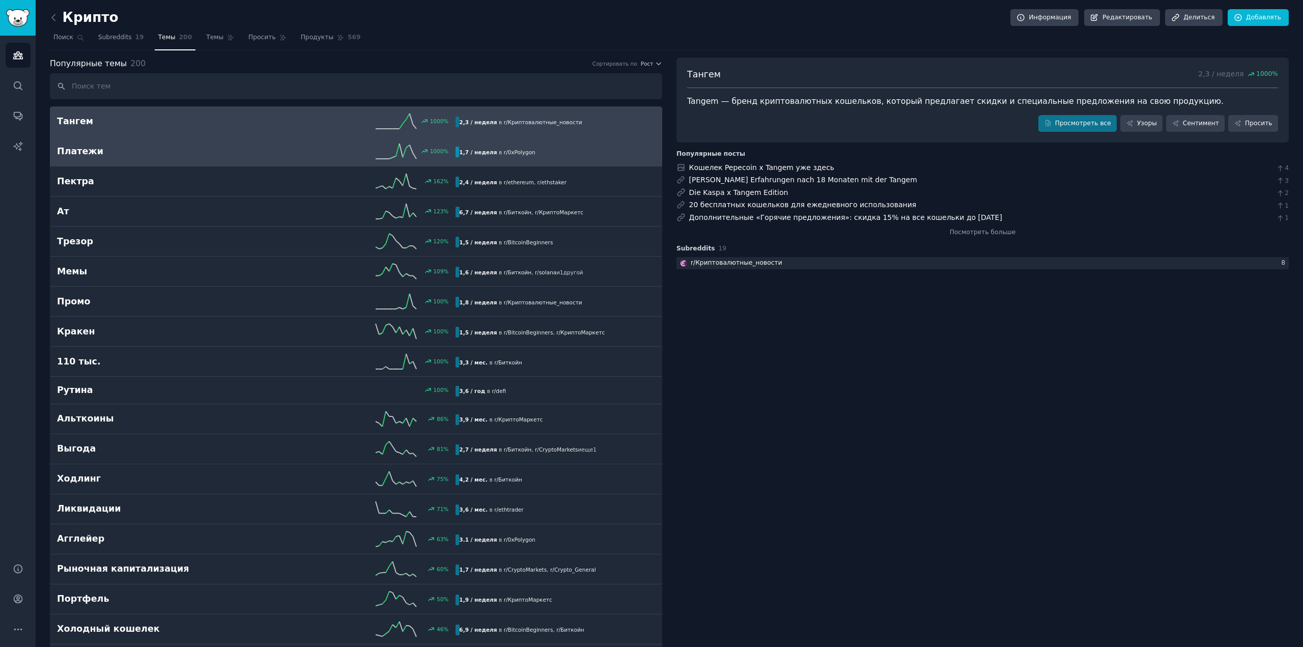
click at [200, 147] on h2 "Платежи" at bounding box center [157, 151] width 200 height 13
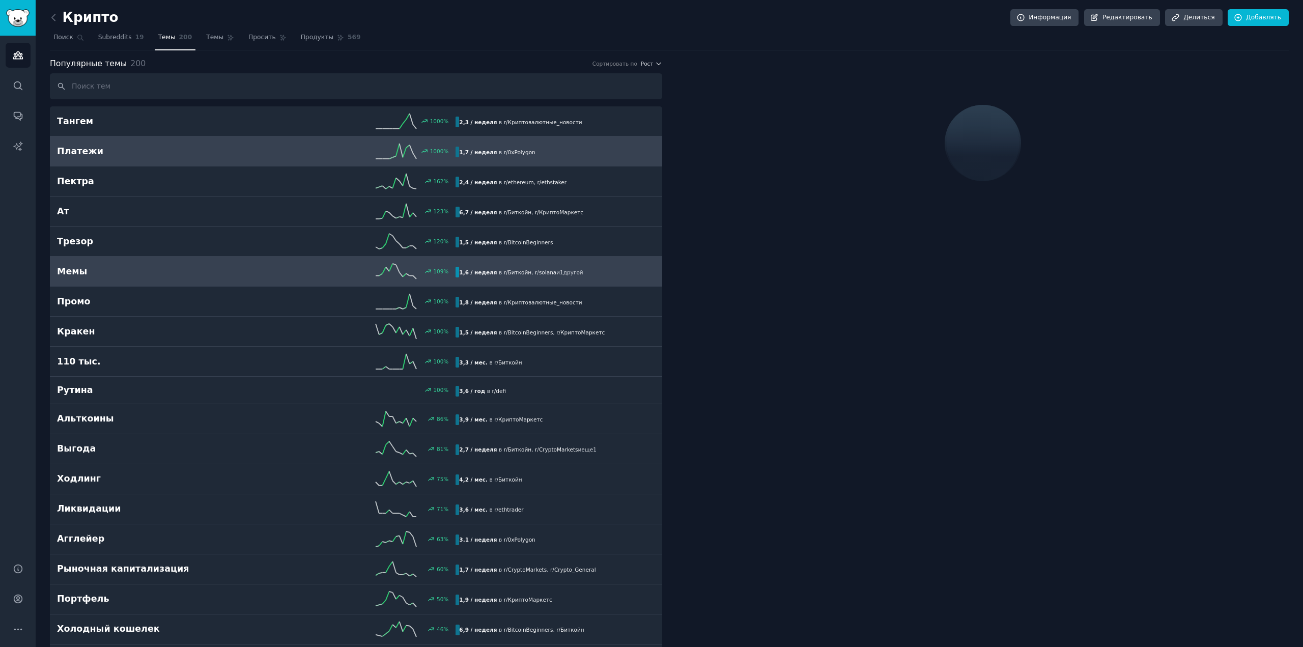
click at [194, 277] on div "Мемы 109 % 1,6 / неделя в r/ [PERSON_NAME] , r / solana и 1 другой" at bounding box center [356, 271] width 598 height 15
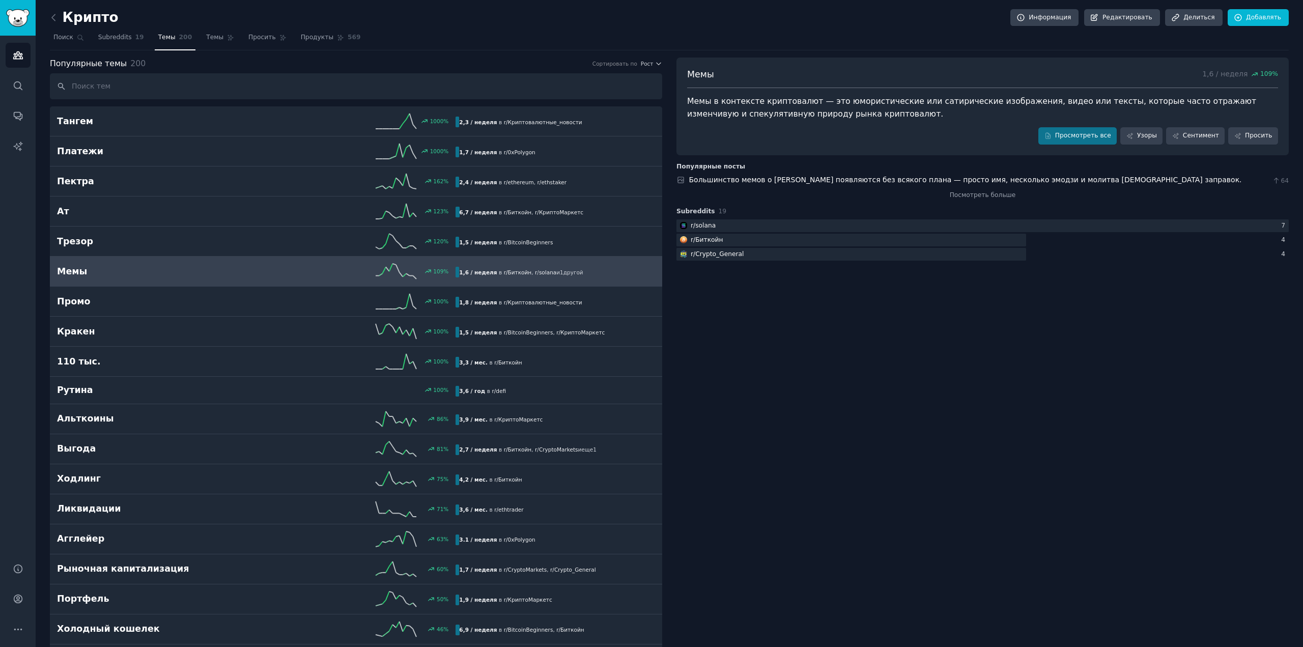
click at [161, 36] on font "Темы" at bounding box center [166, 37] width 17 height 7
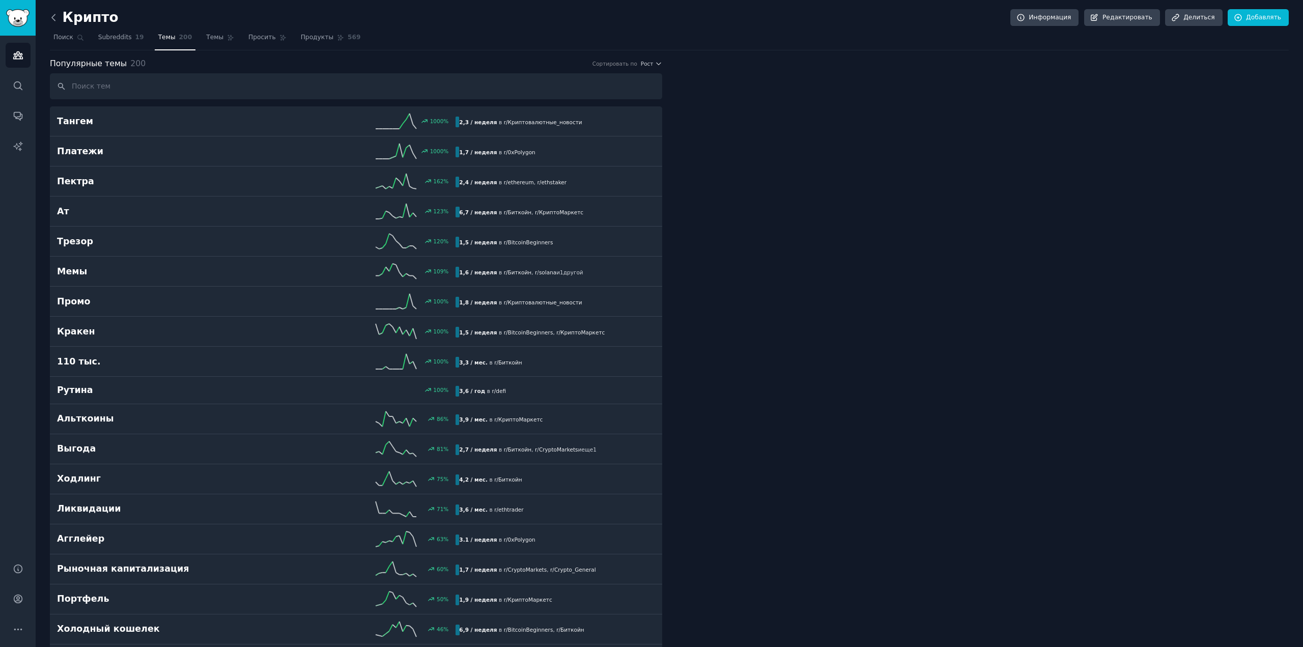
click at [58, 17] on icon at bounding box center [53, 17] width 11 height 11
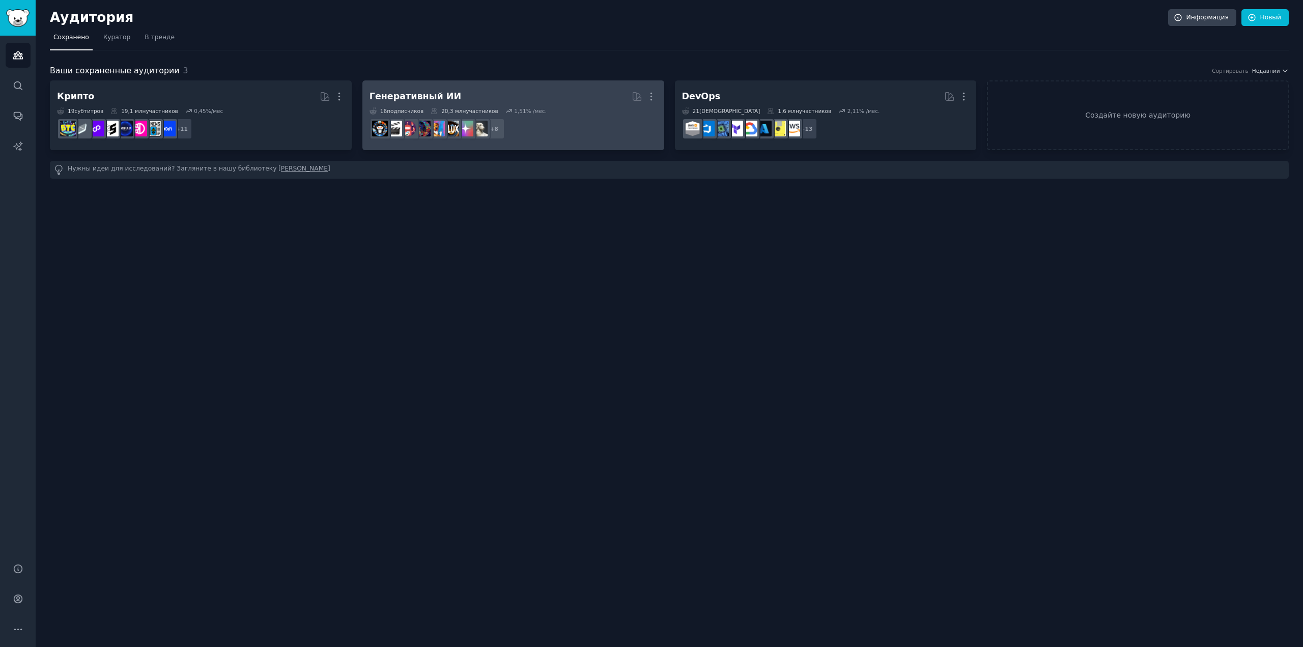
click at [463, 90] on h2 "Генеративный ИИ Более" at bounding box center [514, 97] width 288 height 18
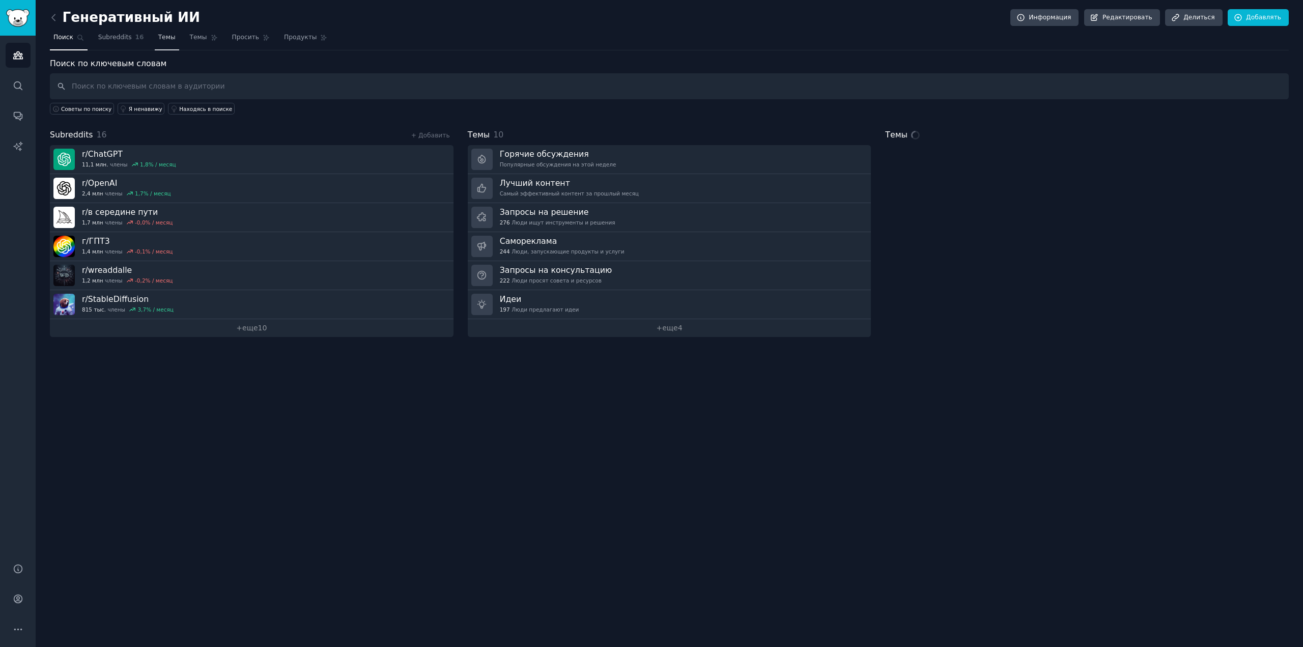
click at [158, 39] on font "Темы" at bounding box center [166, 37] width 17 height 7
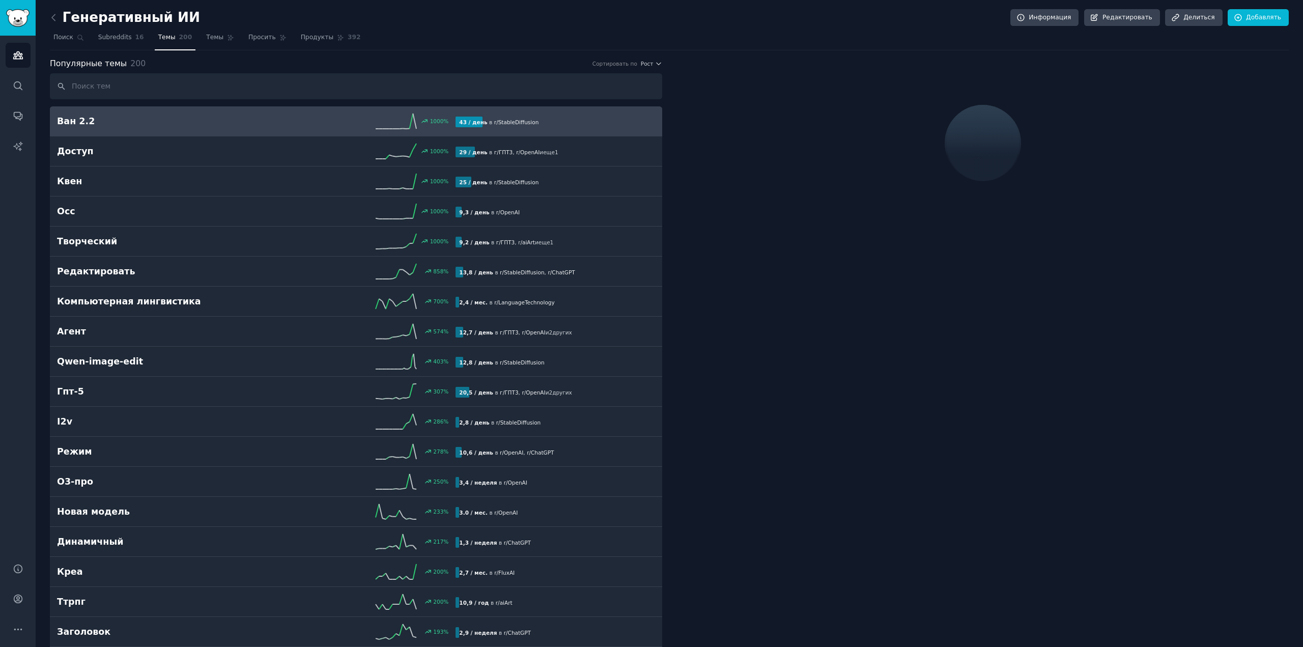
click at [268, 128] on link "Ван 2.2 1000 % 43 / день в r/ StableDiffusion" at bounding box center [356, 121] width 612 height 30
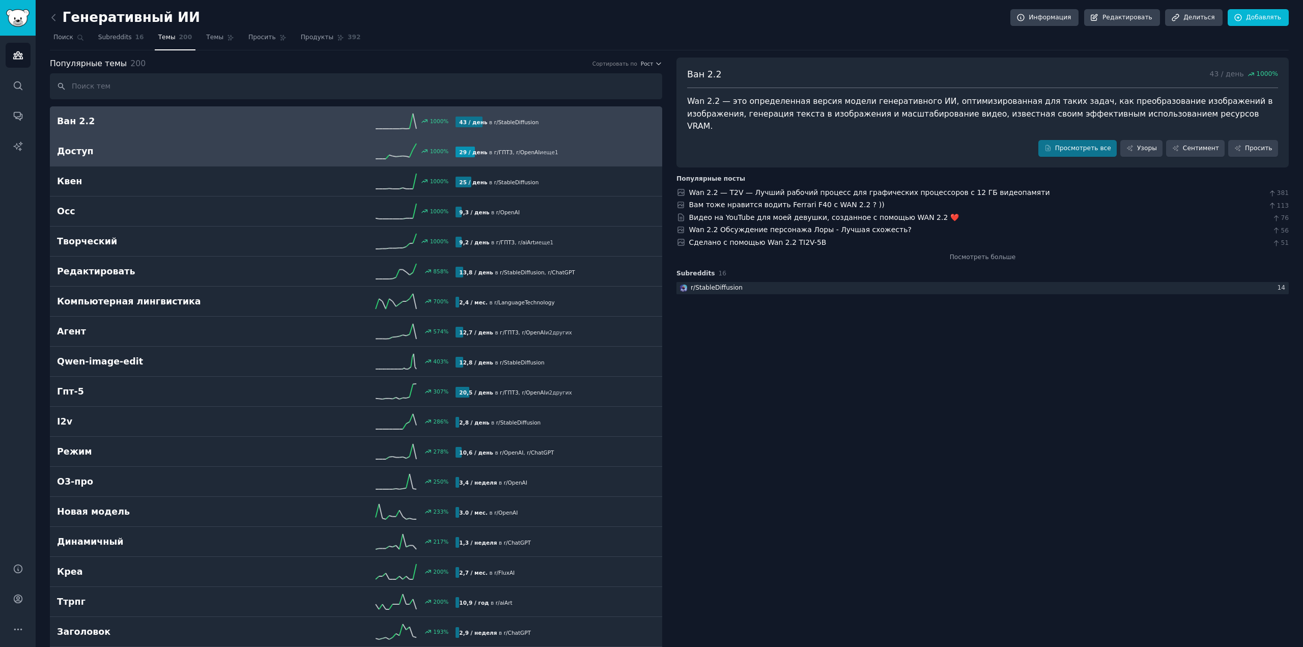
click at [248, 160] on link "Доступ 1000 % 29 / день в г/ ГПТ3 , r / OpenAI и еще 1" at bounding box center [356, 151] width 612 height 30
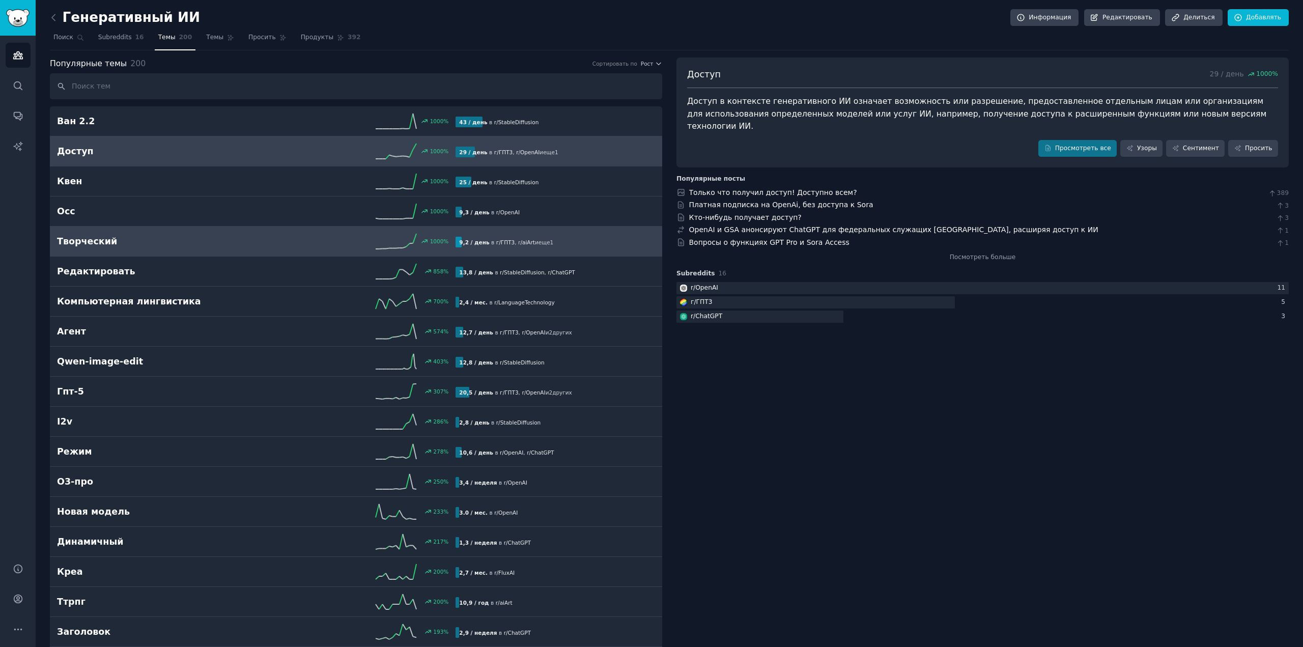
click at [185, 246] on h2 "Творческий" at bounding box center [157, 241] width 200 height 13
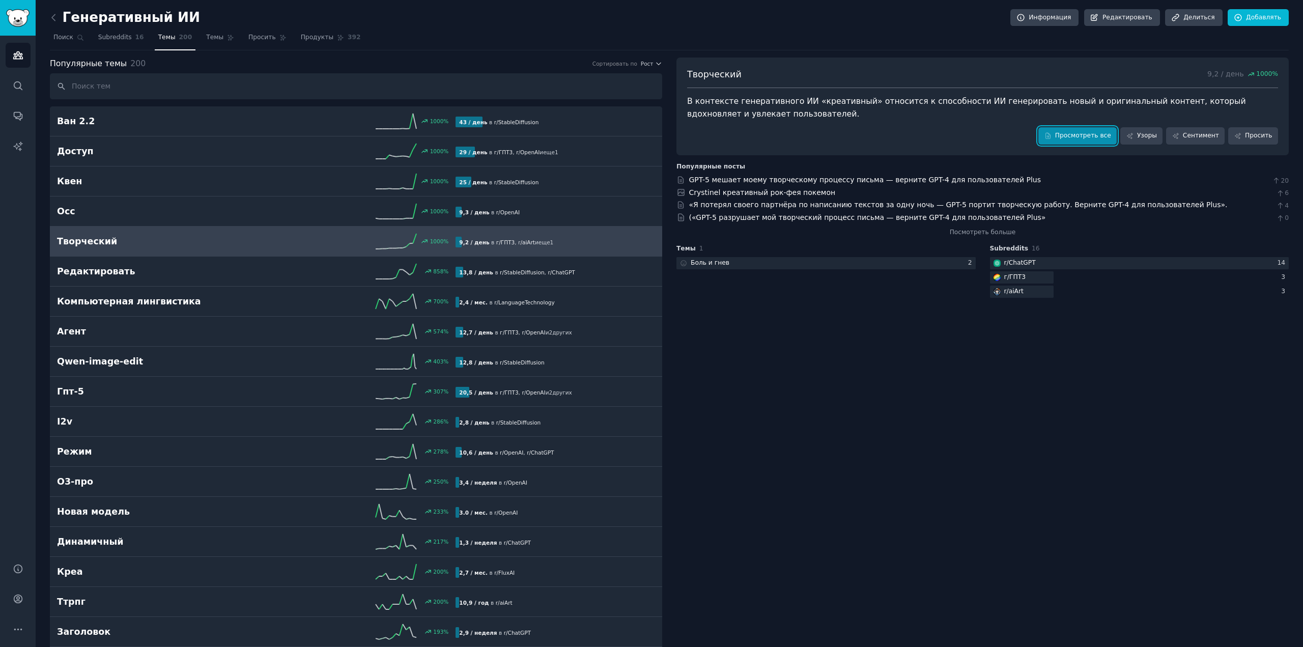
click at [1098, 135] on font "Просмотреть все" at bounding box center [1083, 135] width 56 height 7
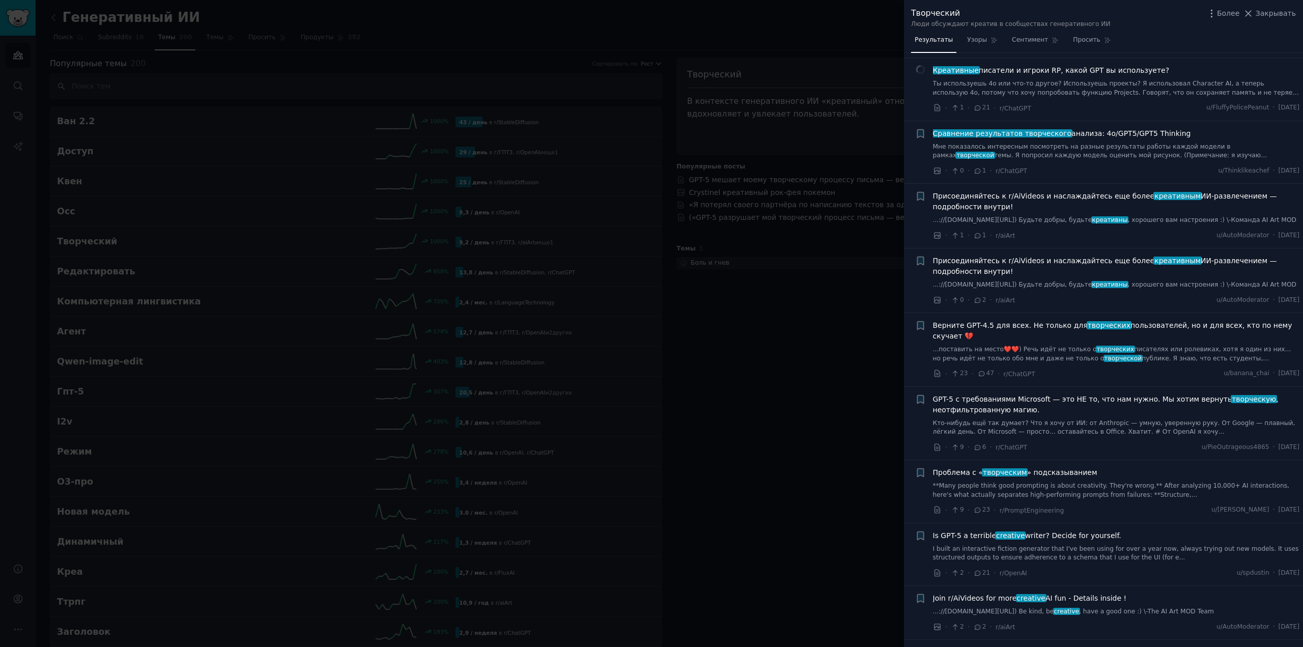
scroll to position [1120, 0]
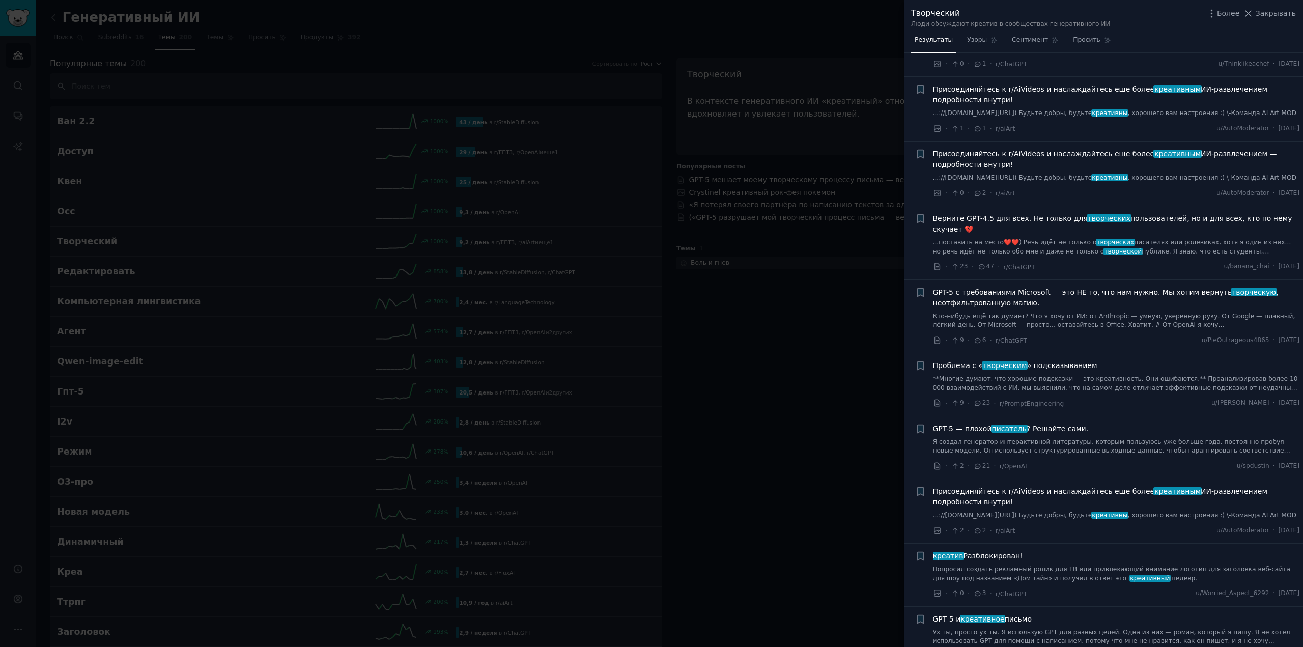
click at [844, 407] on div at bounding box center [651, 323] width 1303 height 647
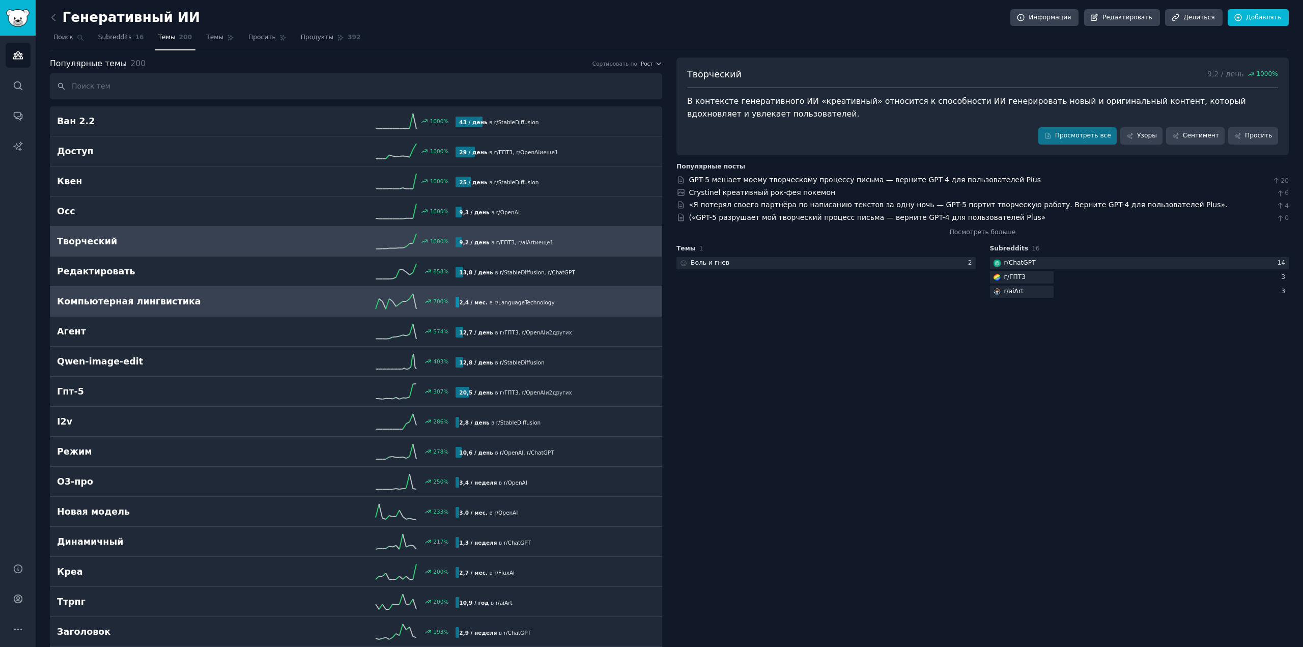
click at [257, 299] on div "700 %" at bounding box center [357, 301] width 200 height 15
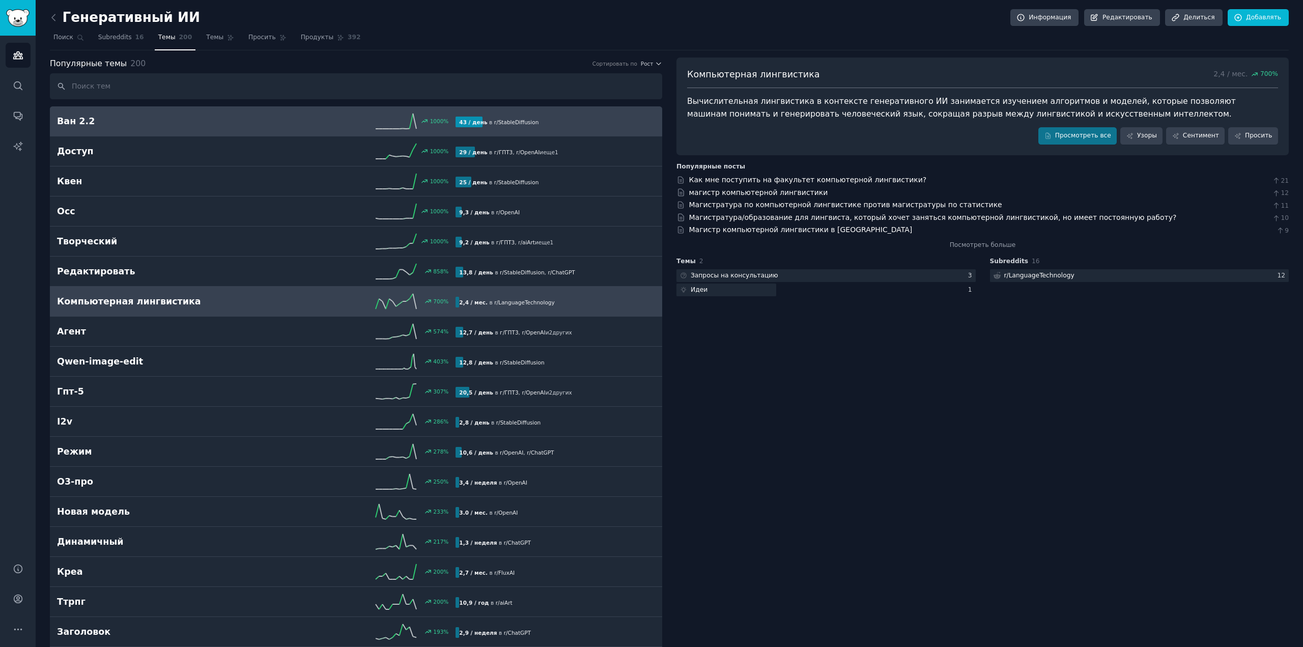
click at [294, 126] on div "1000 %" at bounding box center [357, 121] width 200 height 15
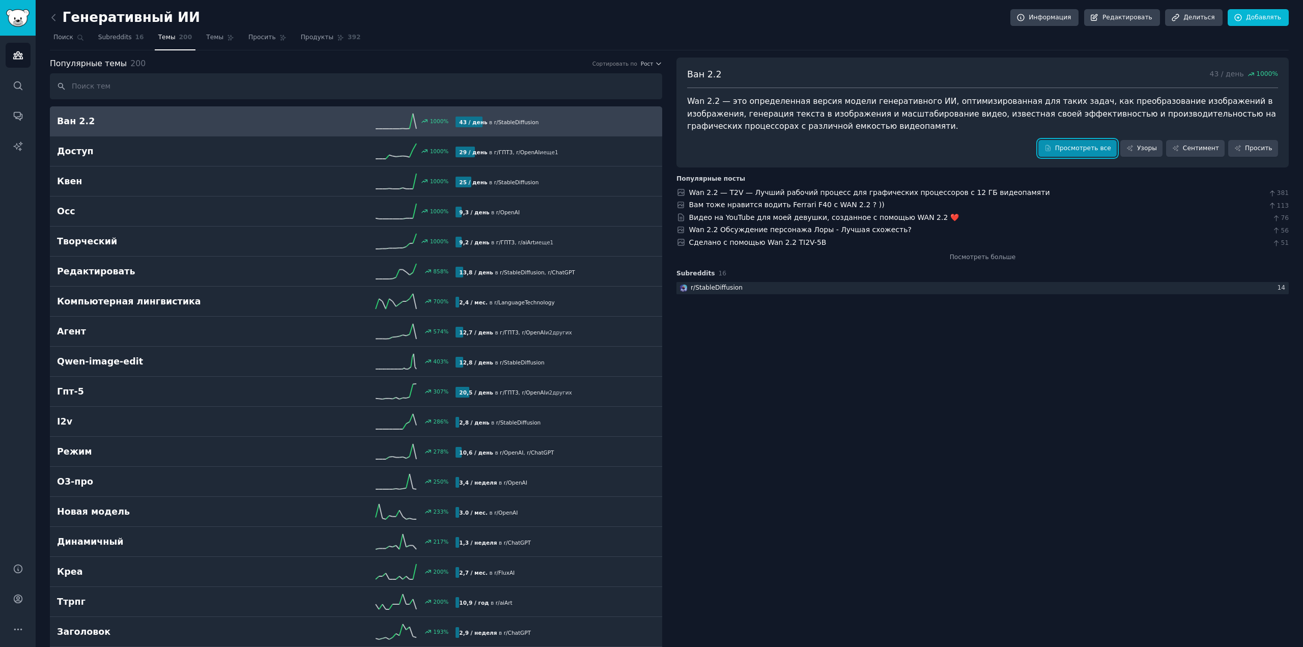
click at [1084, 145] on font "Просмотреть все" at bounding box center [1083, 148] width 56 height 7
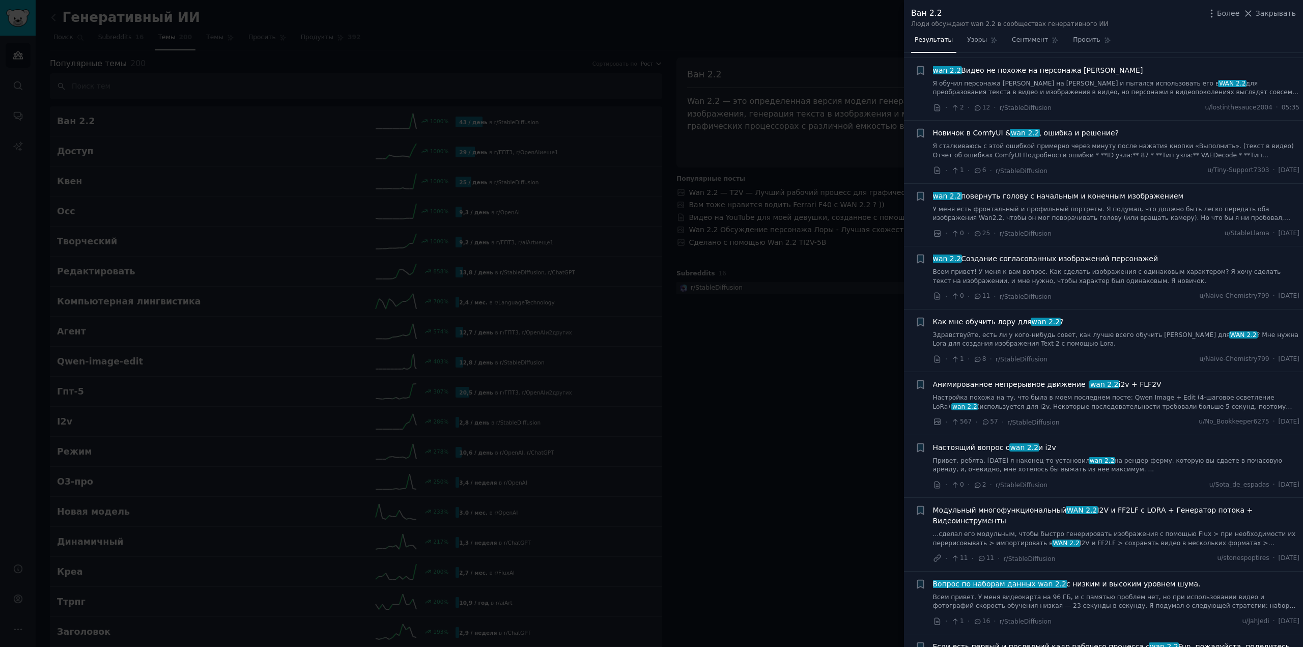
scroll to position [458, 0]
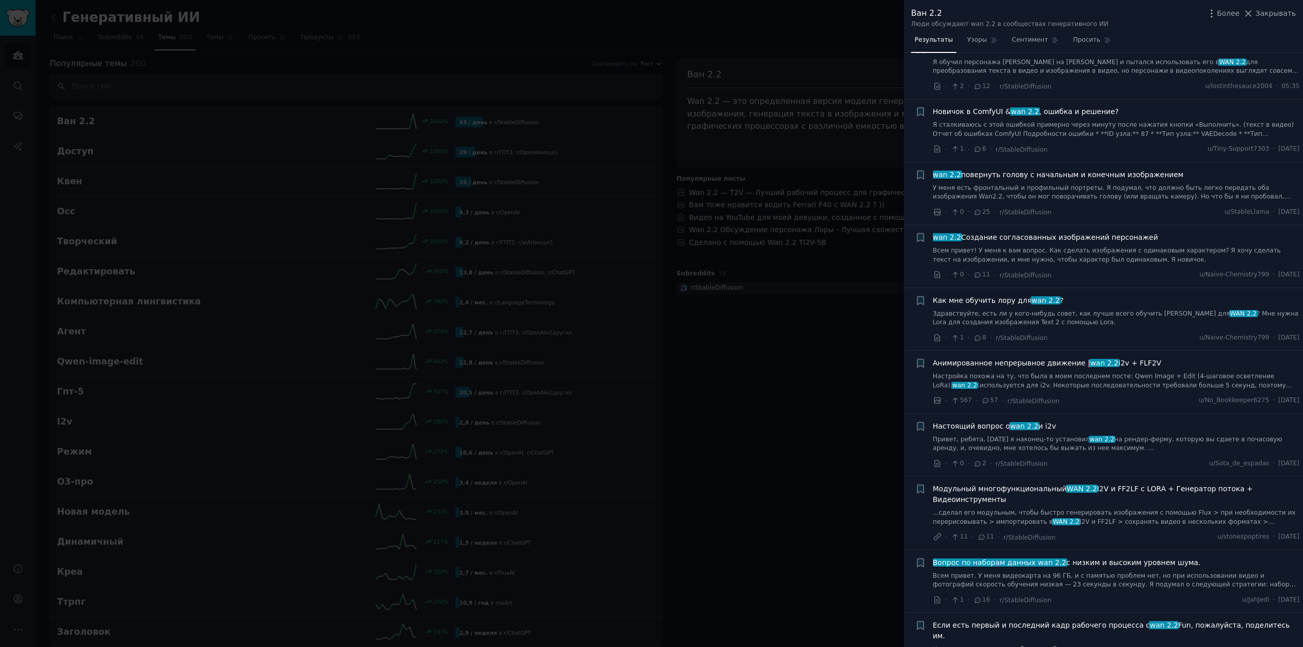
drag, startPoint x: 298, startPoint y: 284, endPoint x: 287, endPoint y: 314, distance: 32.7
click at [299, 283] on div at bounding box center [651, 323] width 1303 height 647
